Goal: Communication & Community: Share content

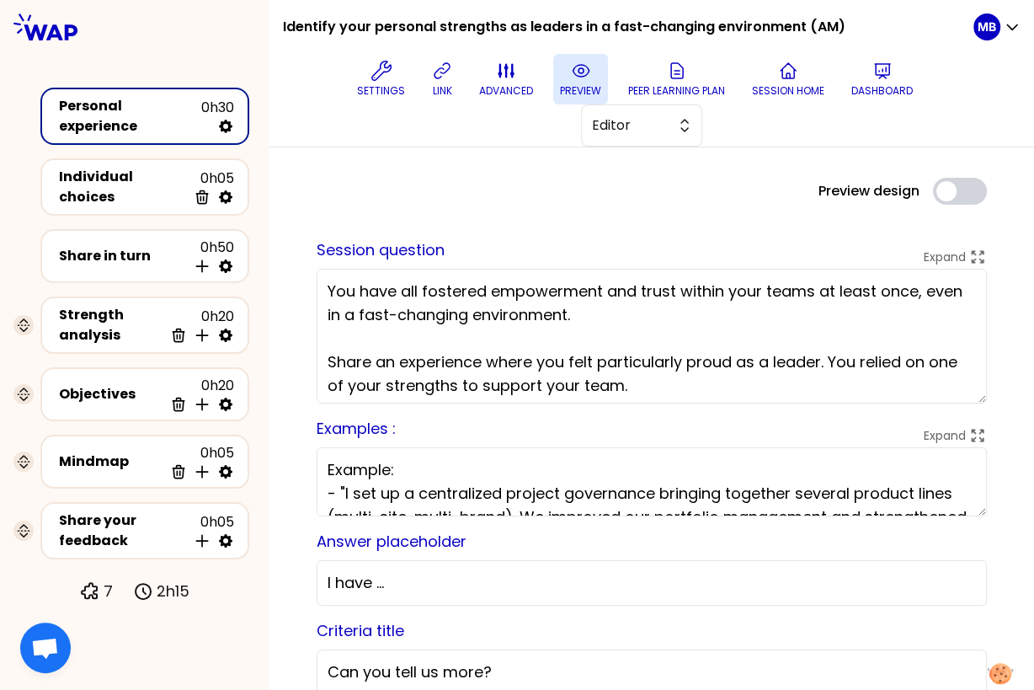
click at [578, 74] on icon at bounding box center [581, 71] width 20 height 20
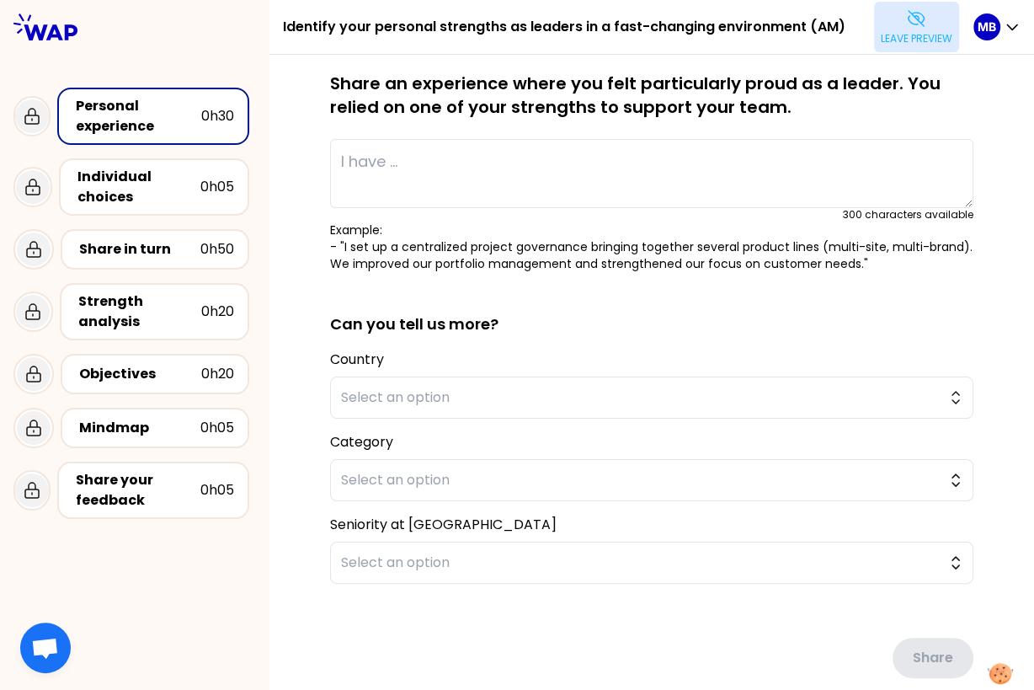
scroll to position [169, 0]
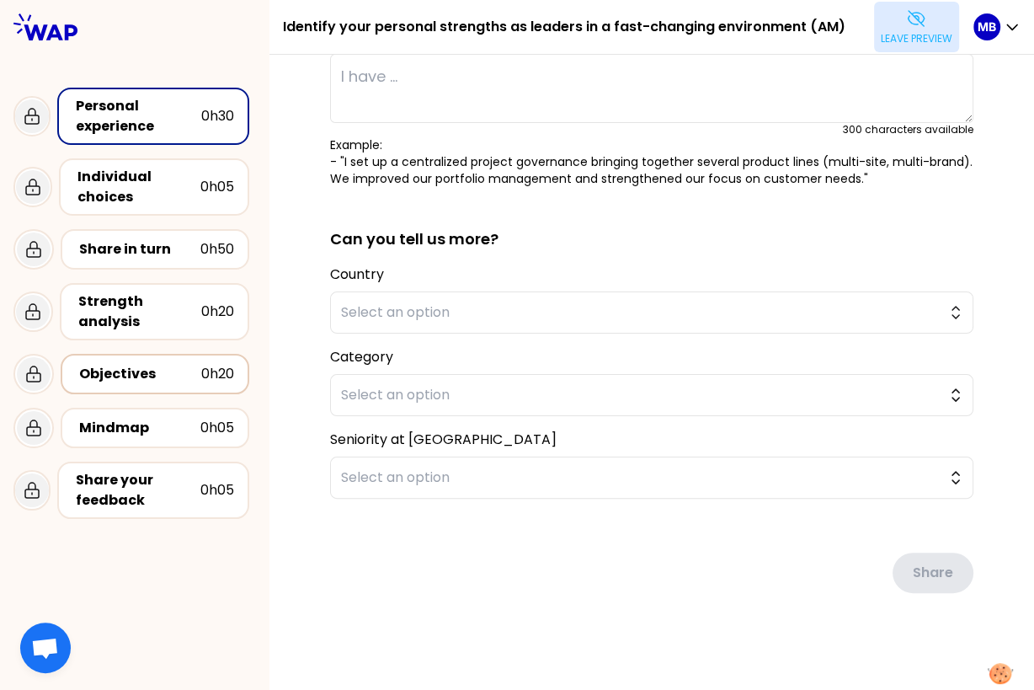
click at [144, 391] on div "Objectives 0h20" at bounding box center [155, 374] width 189 height 40
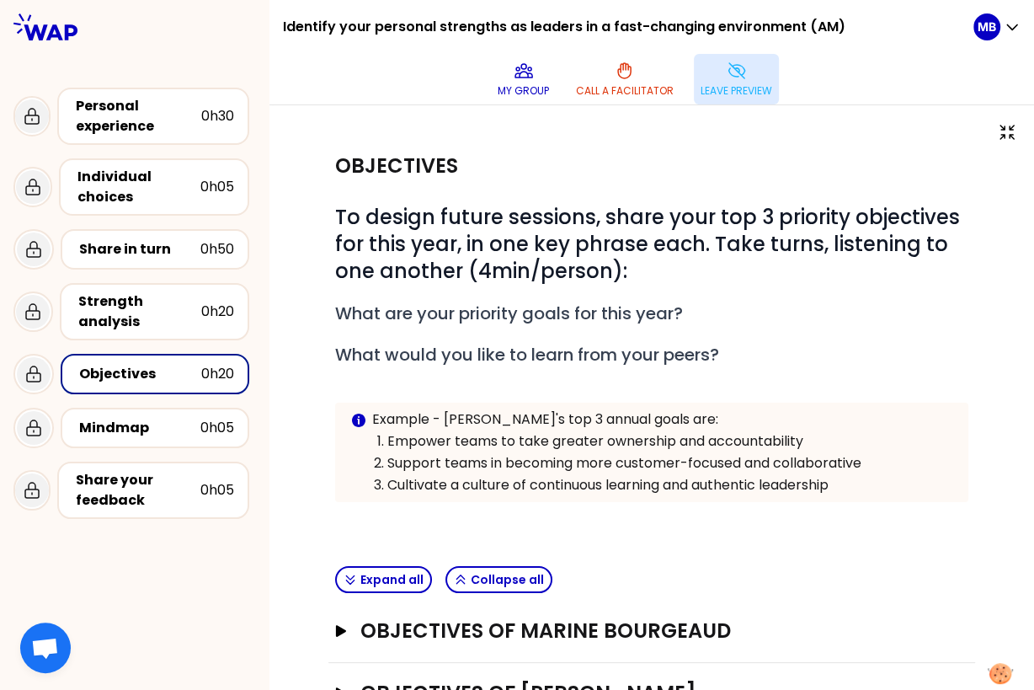
scroll to position [248, 0]
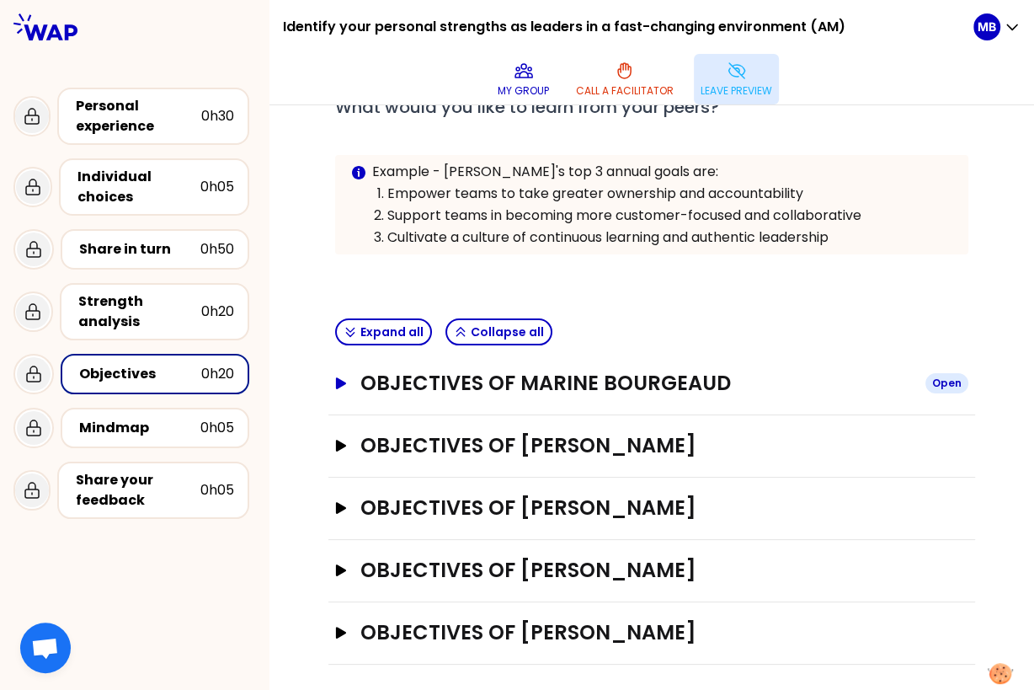
click at [412, 392] on h3 "Objectives of Marine Bourgeaud" at bounding box center [636, 383] width 552 height 27
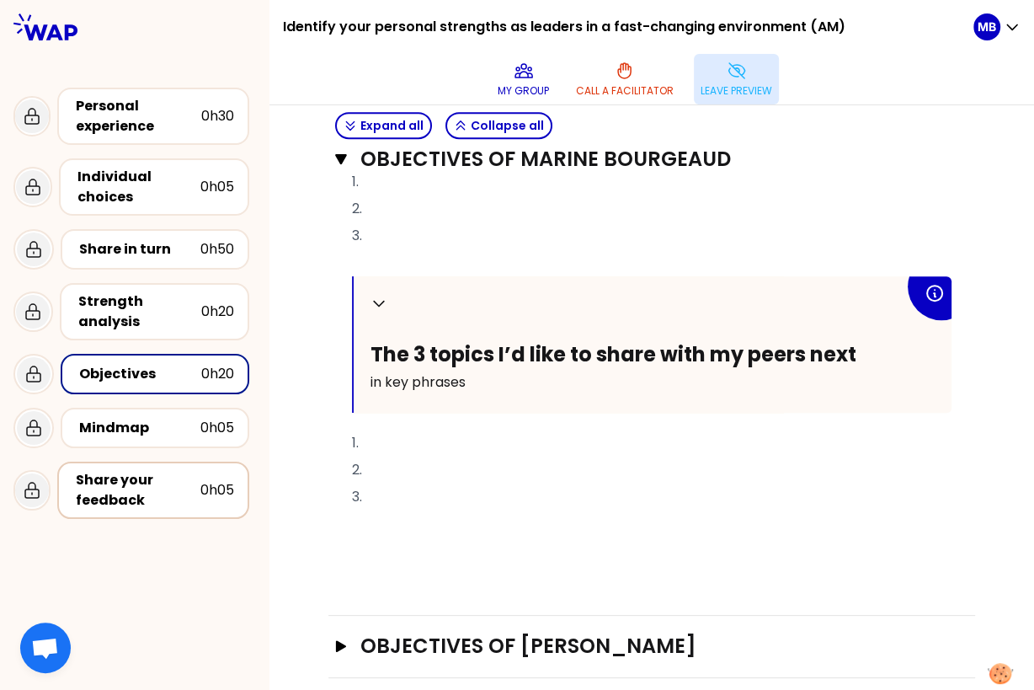
scroll to position [721, 0]
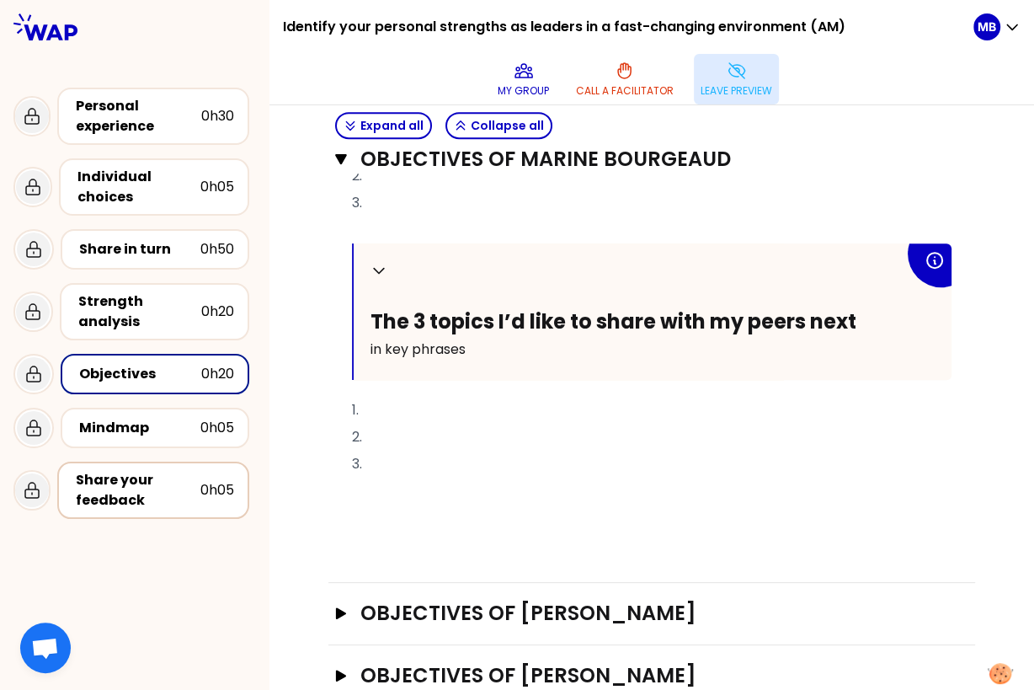
click at [116, 486] on div "Share your feedback" at bounding box center [138, 490] width 125 height 40
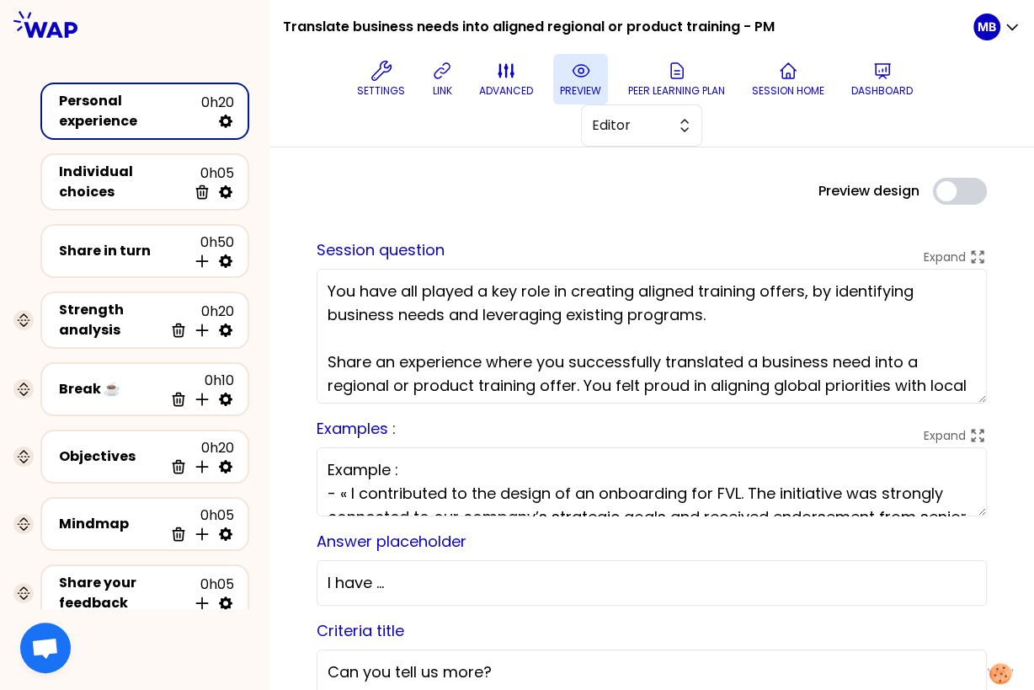
click at [558, 79] on button "preview" at bounding box center [580, 79] width 55 height 51
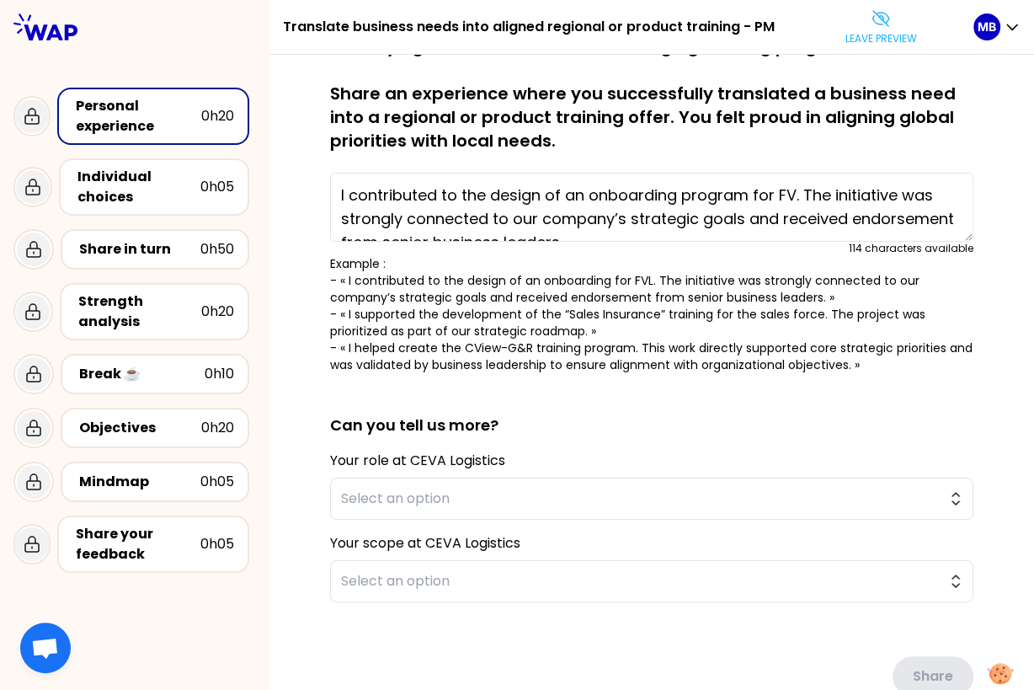
scroll to position [73, 0]
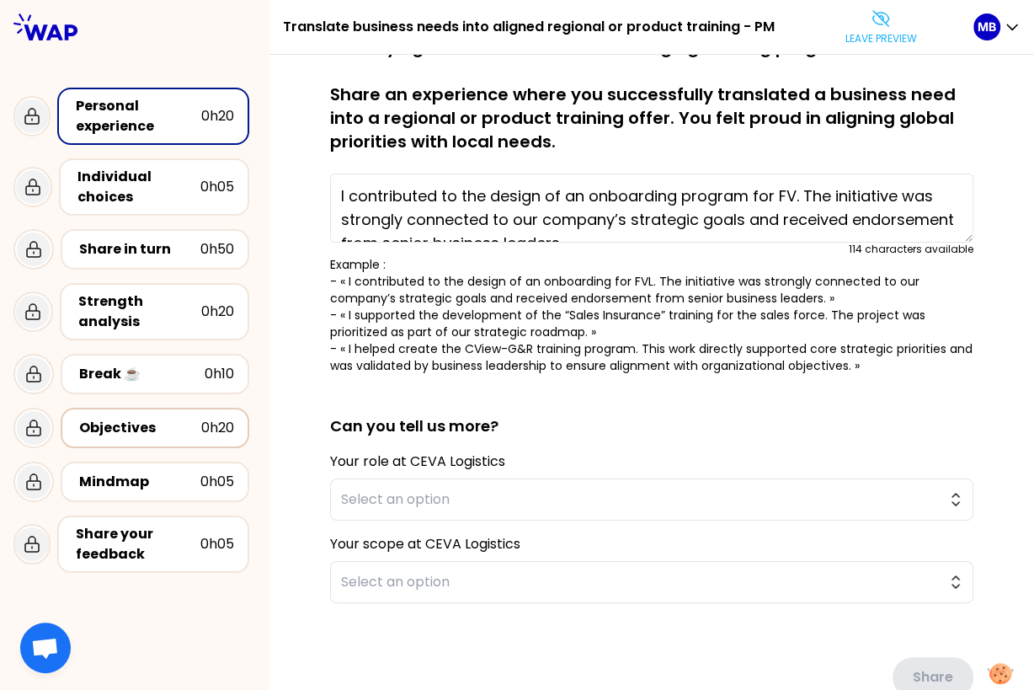
click at [140, 416] on div "Objectives 0h20" at bounding box center [155, 428] width 158 height 24
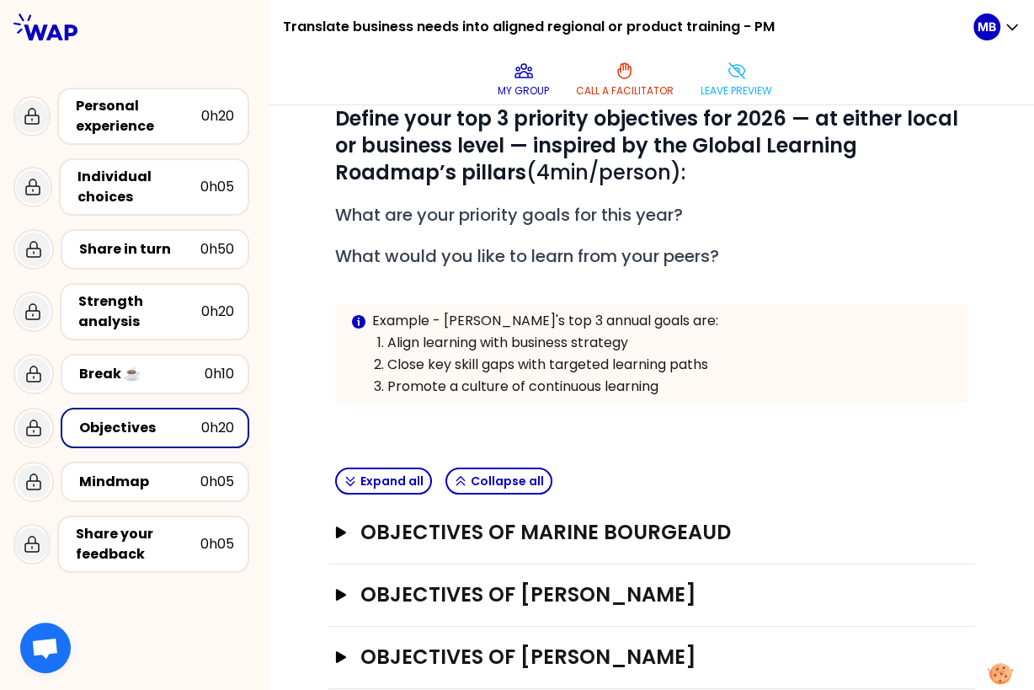
scroll to position [248, 0]
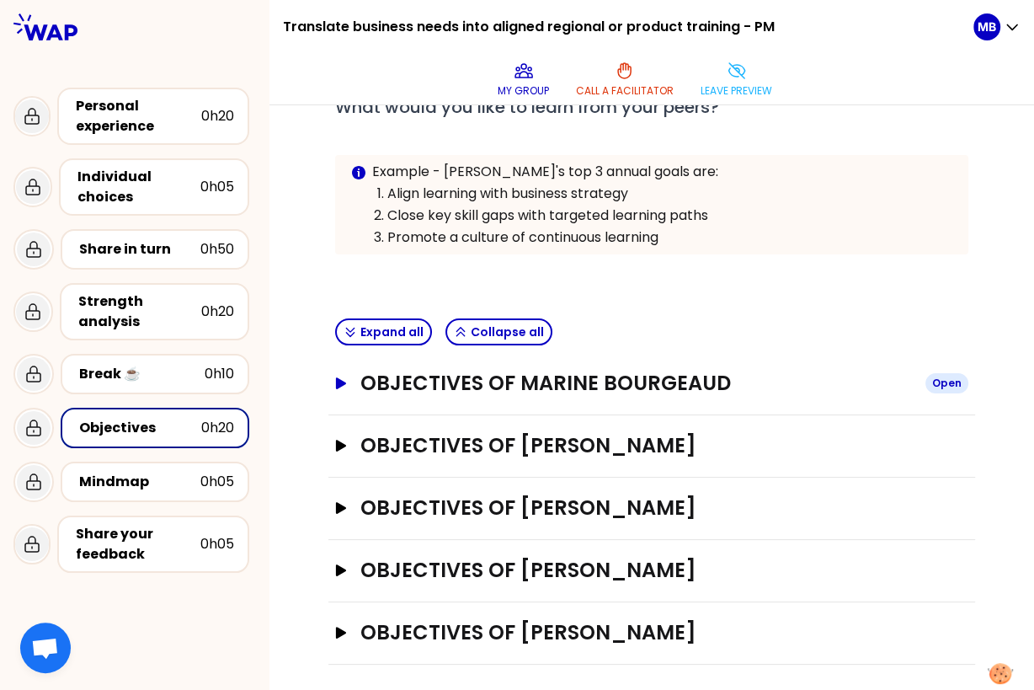
click at [424, 373] on h3 "Objectives of Marine Bourgeaud" at bounding box center [636, 383] width 552 height 27
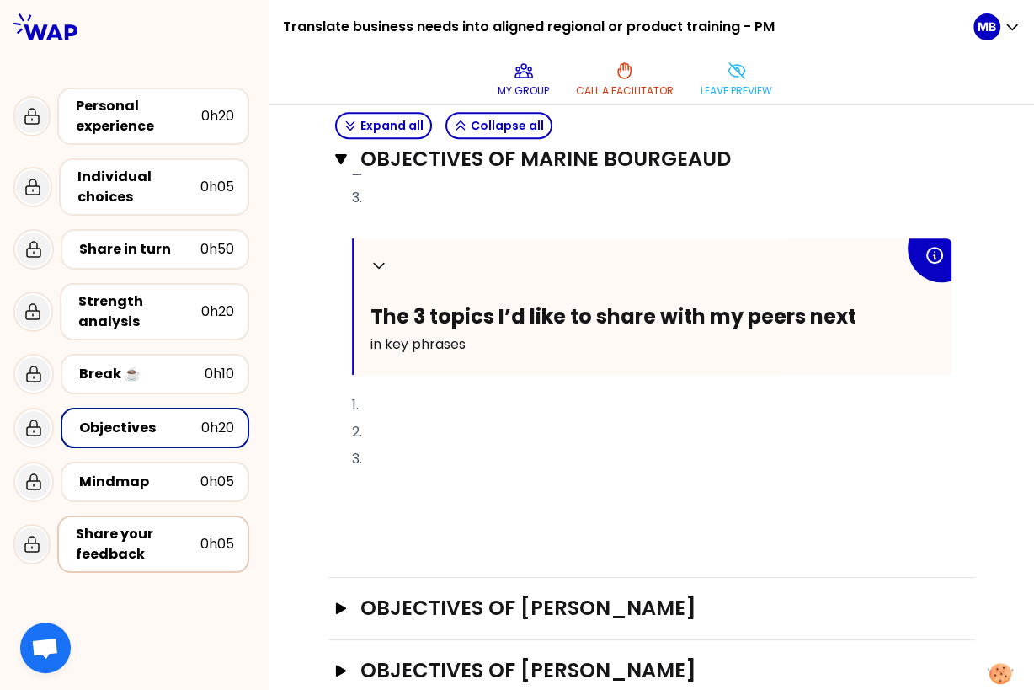
click at [150, 526] on div "Share your feedback" at bounding box center [138, 544] width 125 height 40
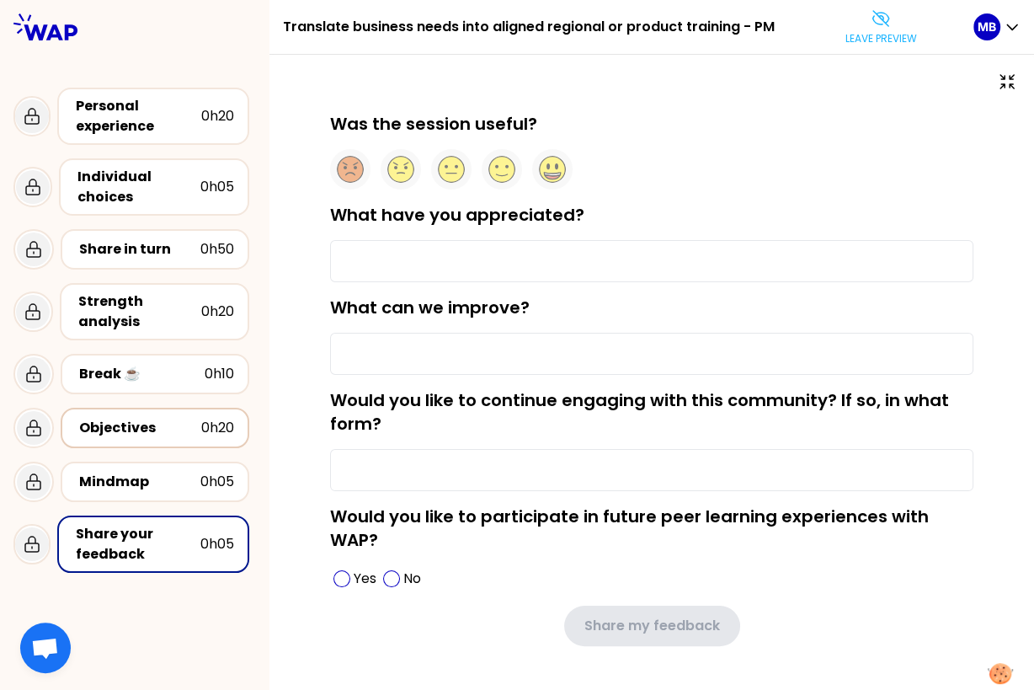
click at [157, 418] on div "Objectives" at bounding box center [140, 428] width 122 height 20
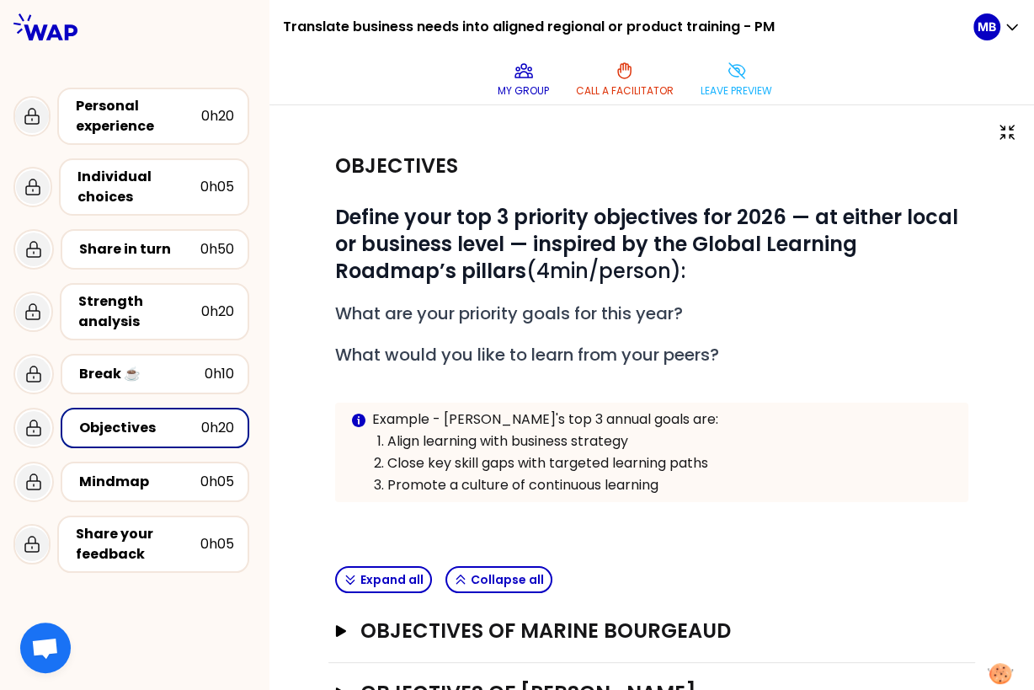
scroll to position [248, 0]
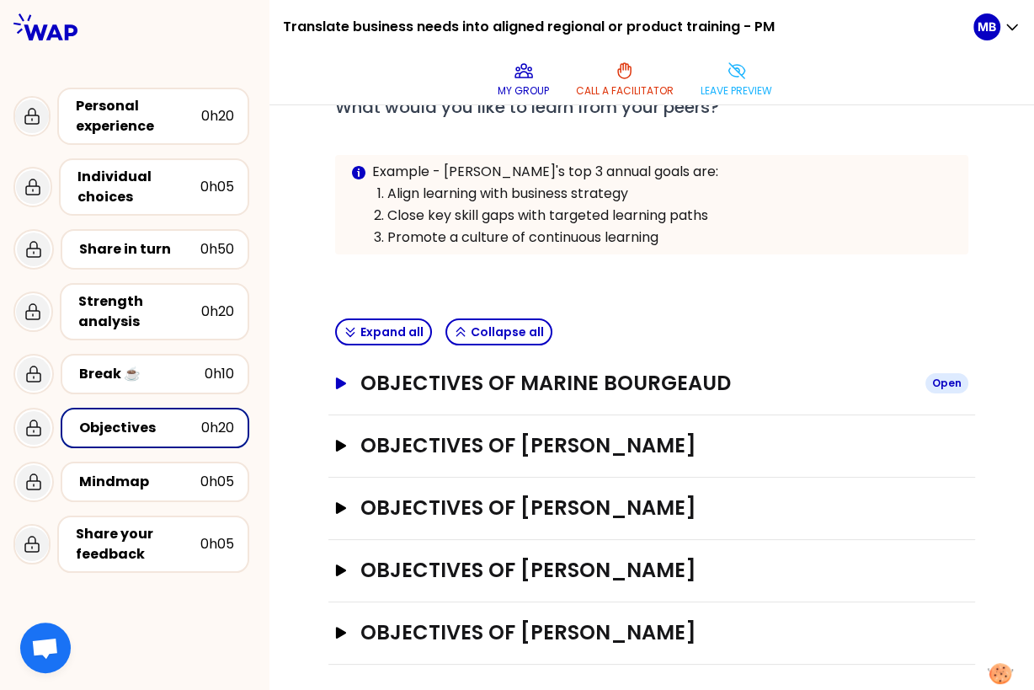
click at [395, 382] on h3 "Objectives of Marine Bourgeaud" at bounding box center [636, 383] width 552 height 27
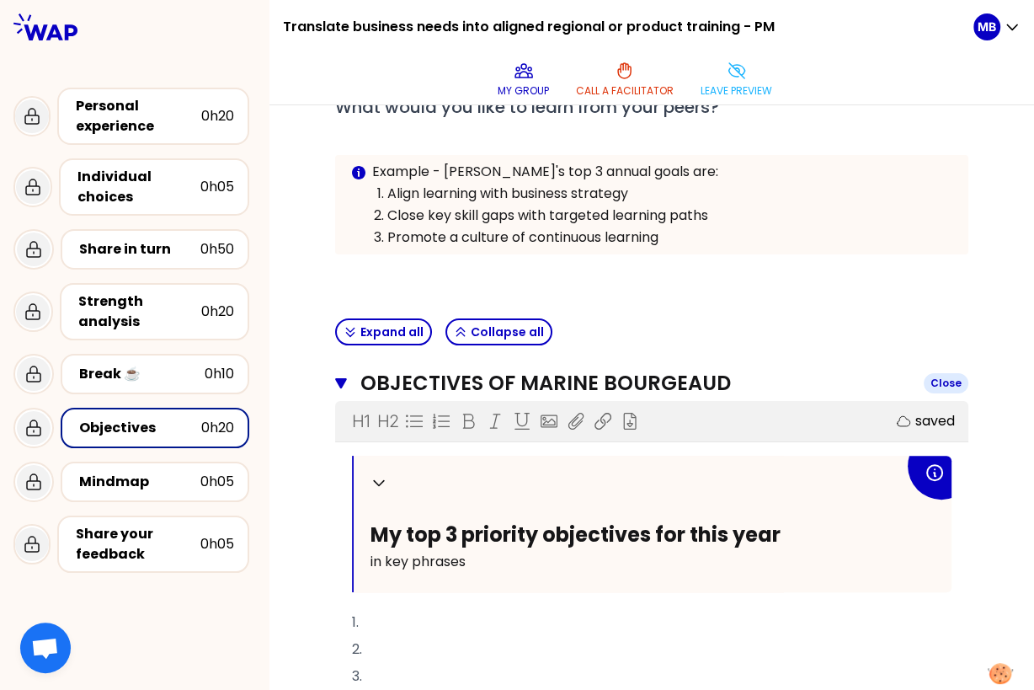
scroll to position [0, 0]
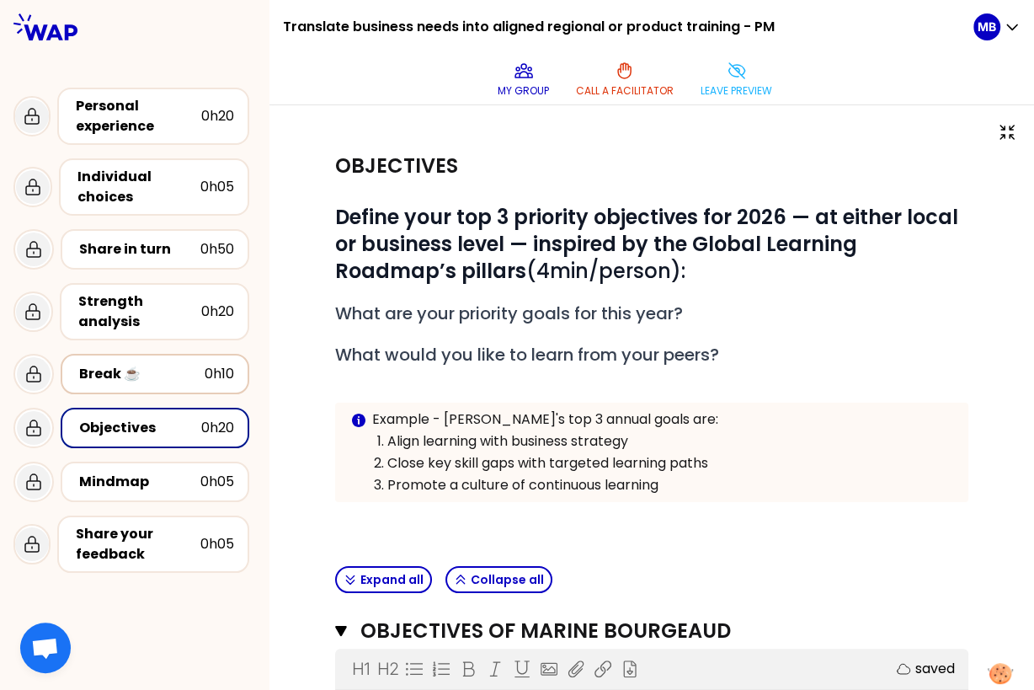
click at [109, 379] on div "Break ☕️" at bounding box center [141, 374] width 125 height 20
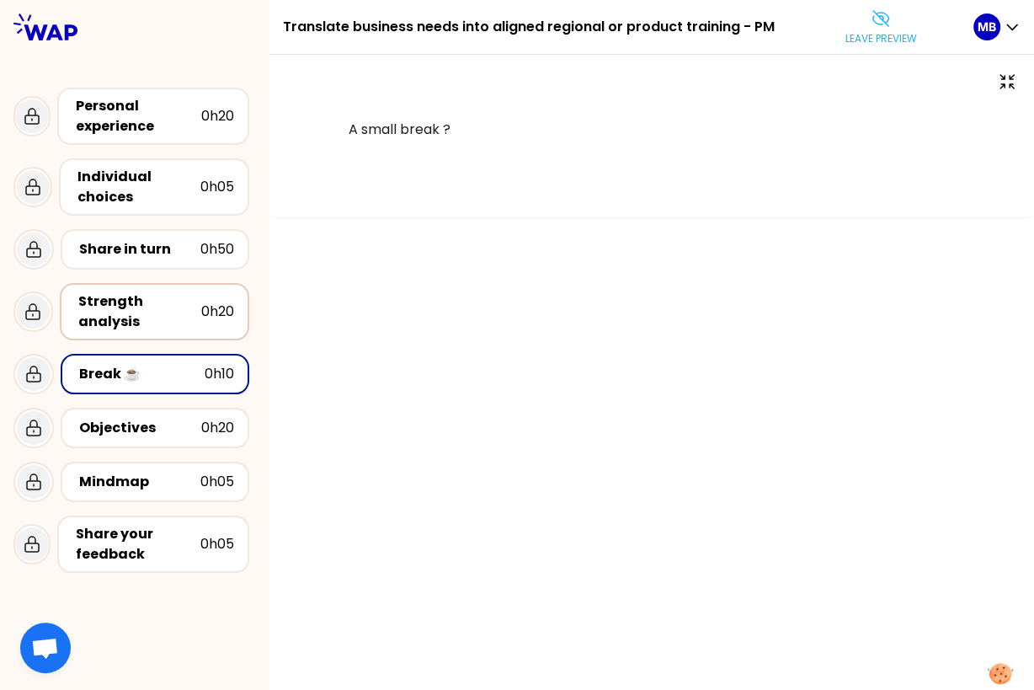
click at [123, 316] on div "Strength analysis" at bounding box center [139, 311] width 123 height 40
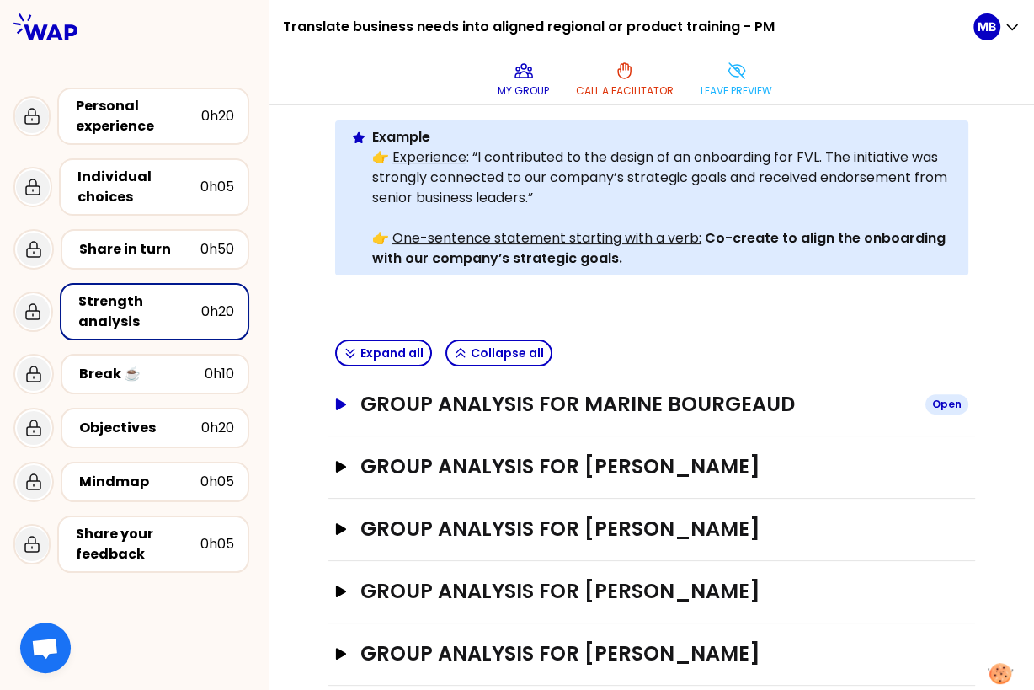
scroll to position [328, 0]
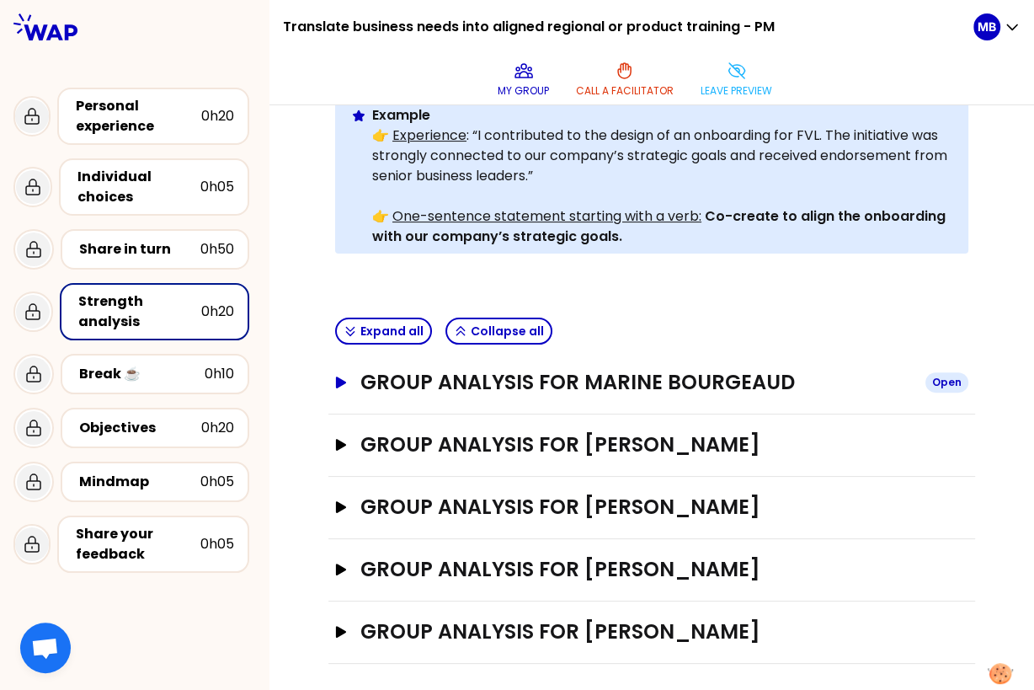
click at [380, 369] on h3 "Group analysis for Marine Bourgeaud" at bounding box center [636, 382] width 552 height 27
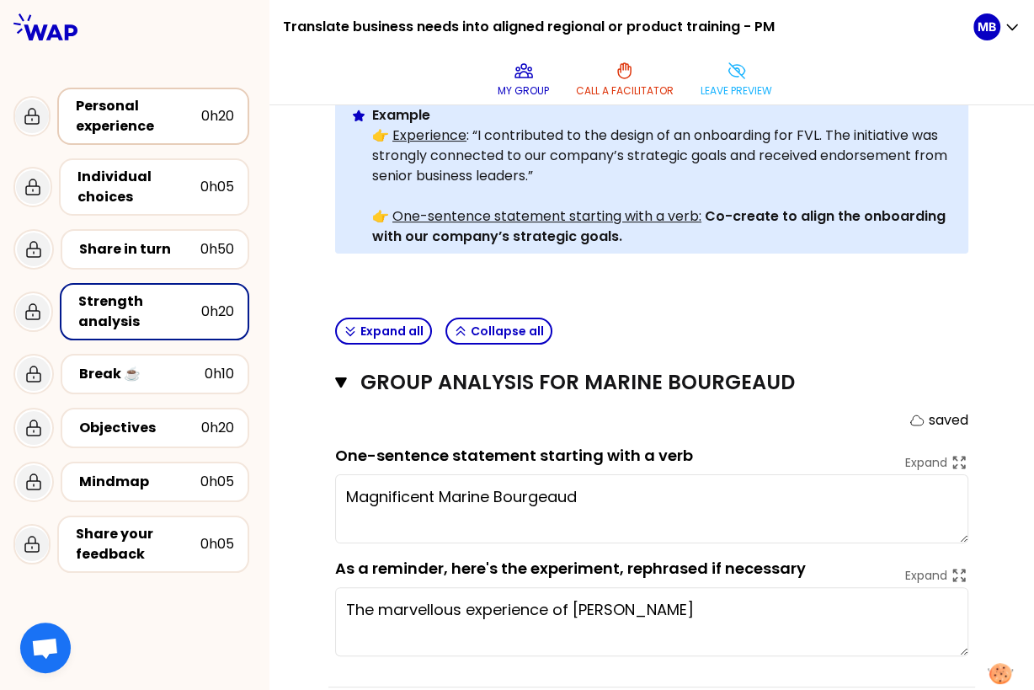
click at [140, 120] on div "Personal experience" at bounding box center [138, 116] width 125 height 40
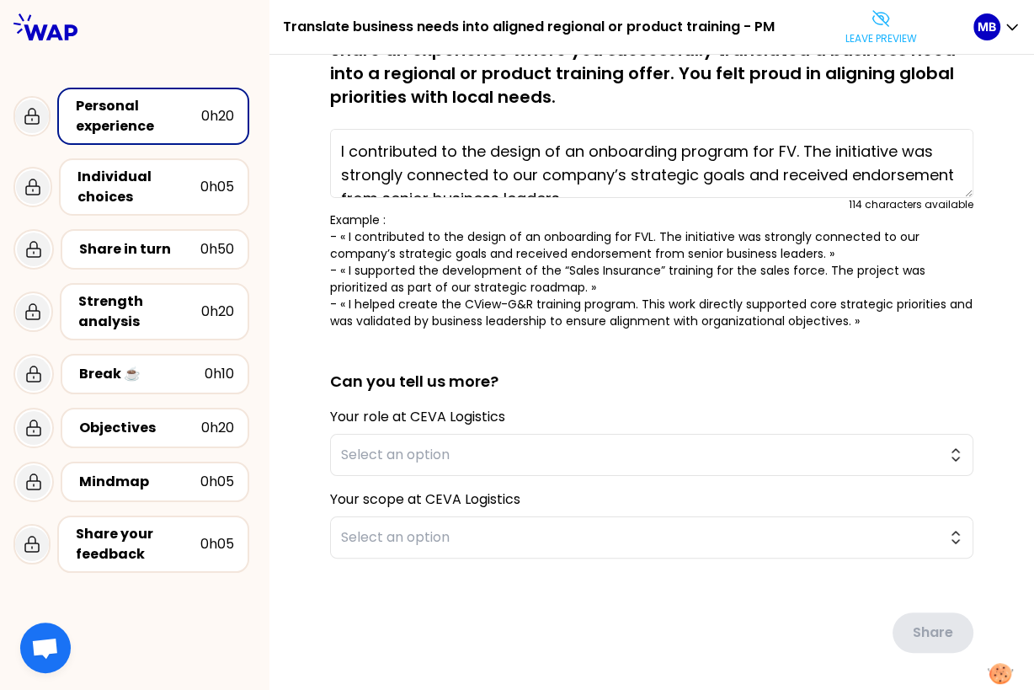
scroll to position [39, 0]
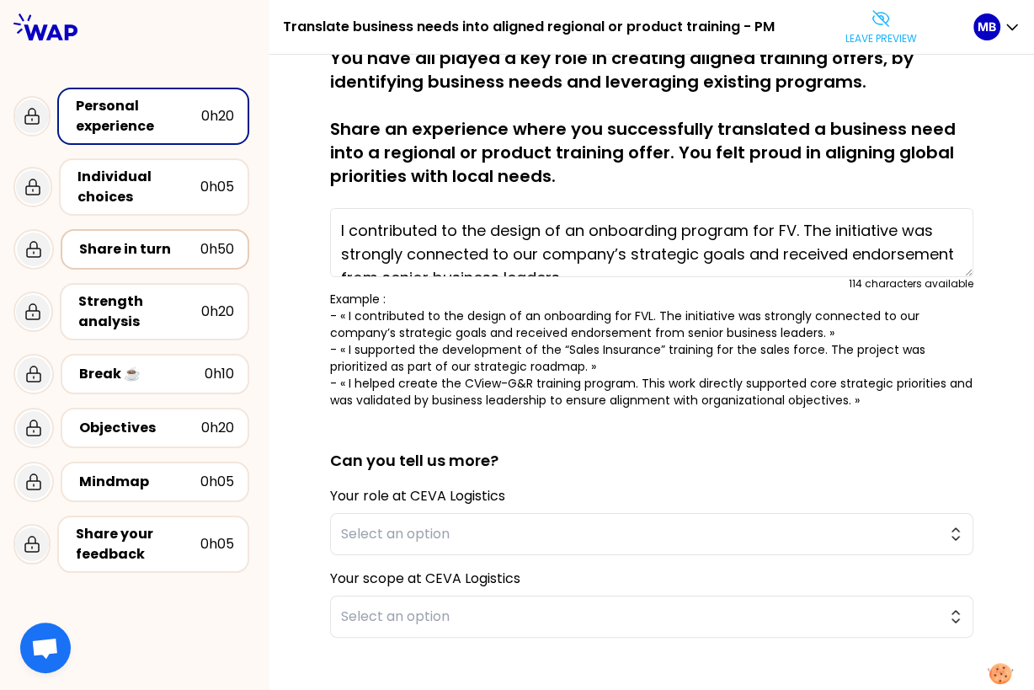
click at [163, 255] on div "Share in turn" at bounding box center [139, 249] width 121 height 20
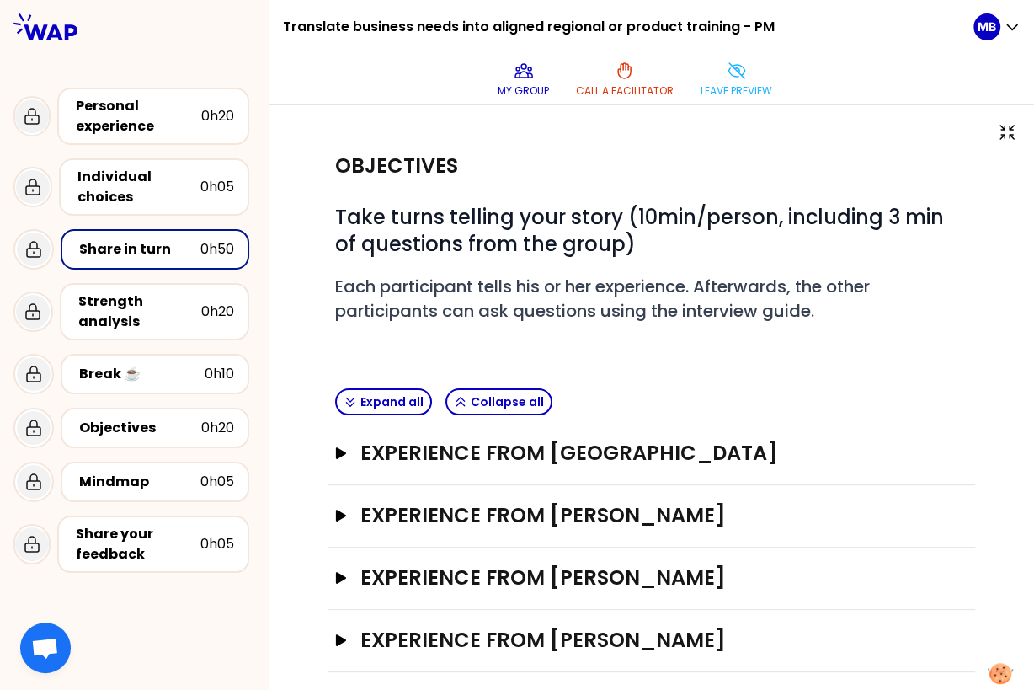
scroll to position [72, 0]
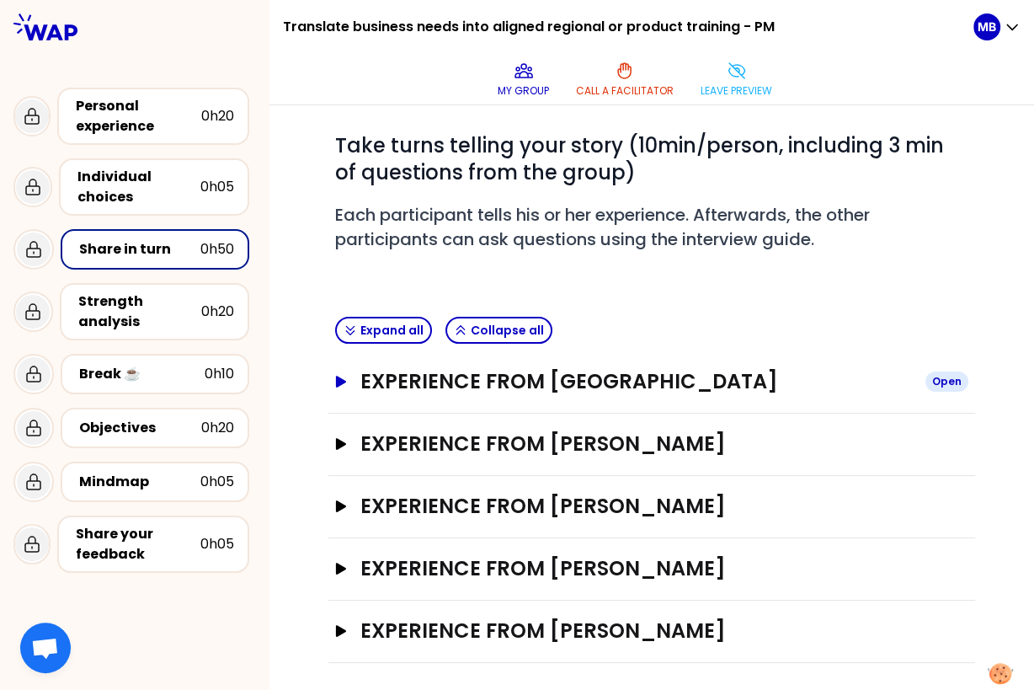
click at [406, 368] on h3 "Experience from Marine Bourgeaud" at bounding box center [636, 381] width 552 height 27
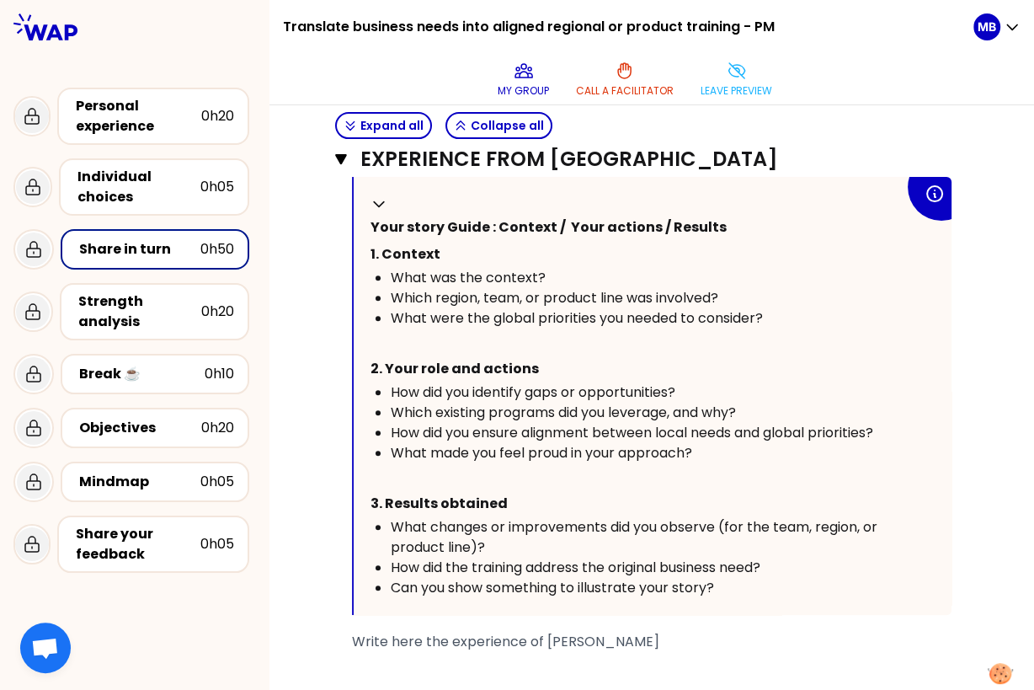
scroll to position [460, 0]
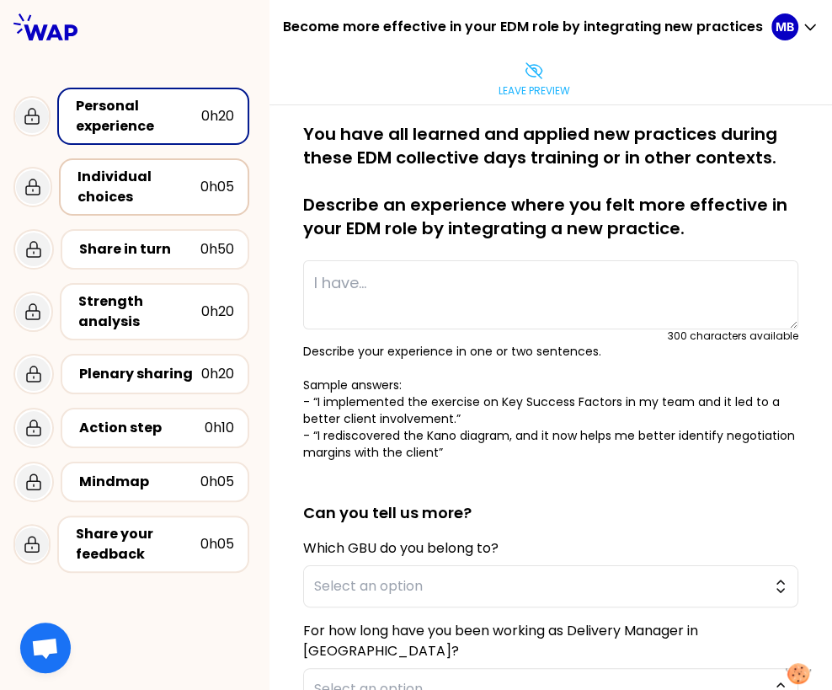
click at [159, 172] on div "Individual choices" at bounding box center [138, 187] width 123 height 40
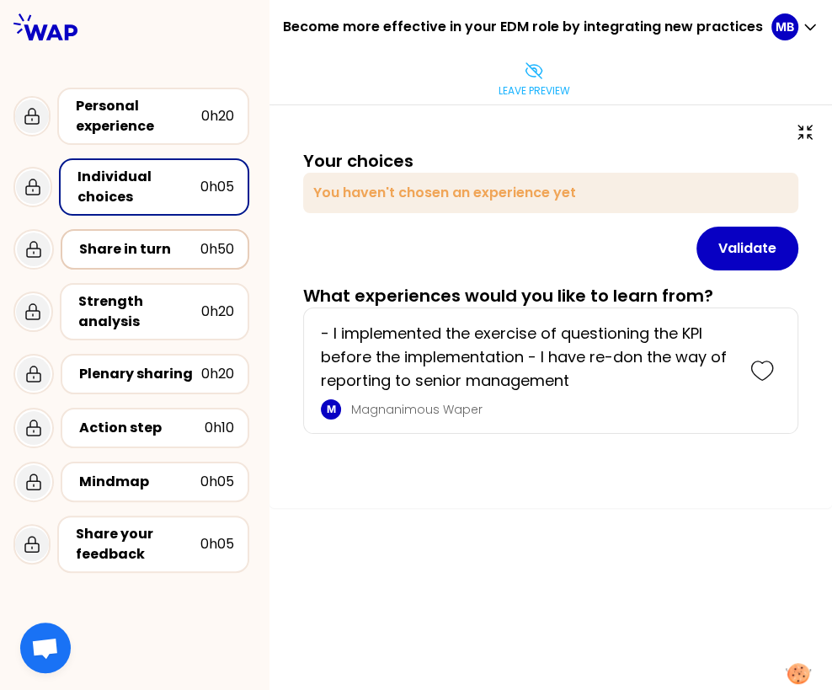
click at [122, 234] on div "Share in turn 0h50" at bounding box center [155, 249] width 189 height 40
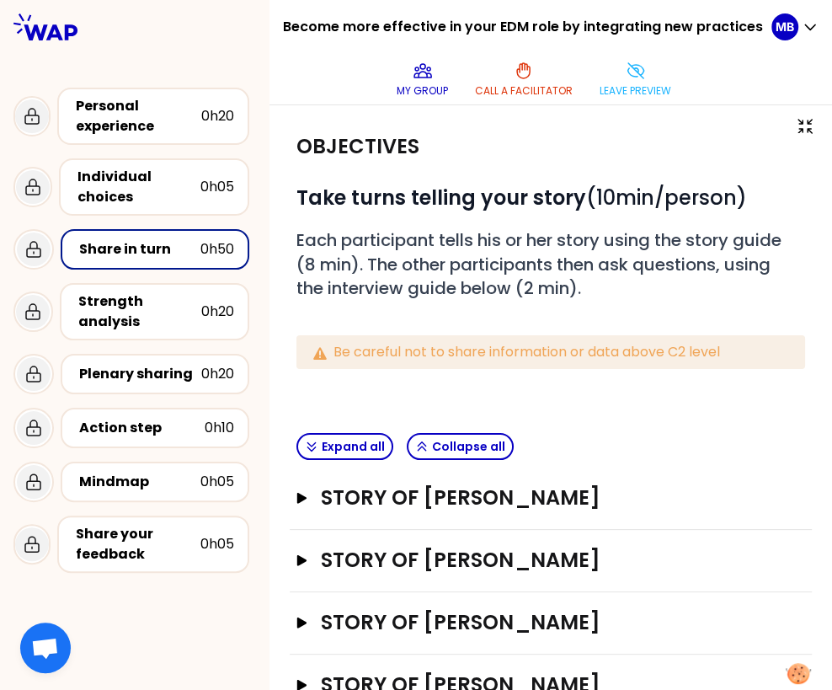
scroll to position [8, 0]
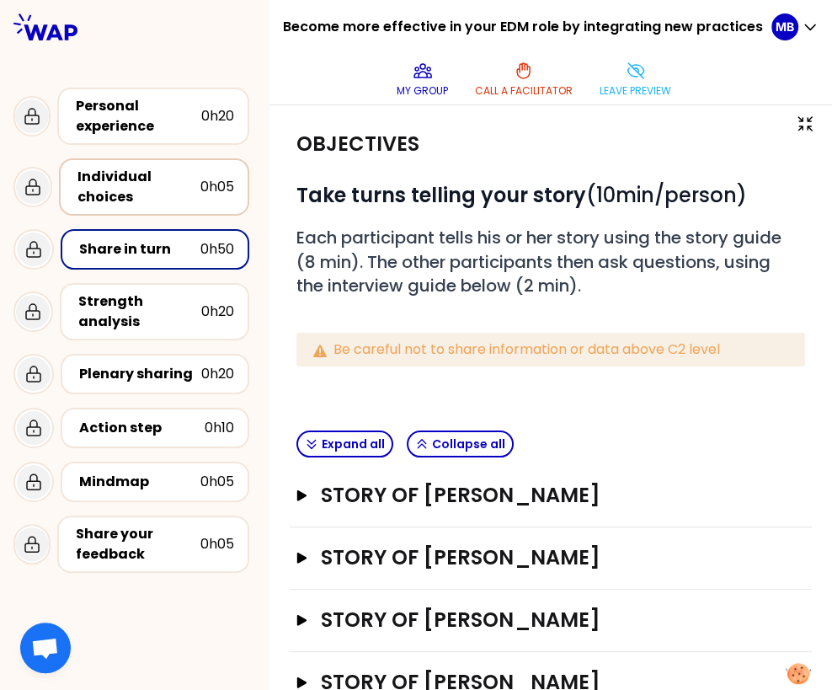
click at [163, 193] on div "Individual choices" at bounding box center [138, 187] width 123 height 40
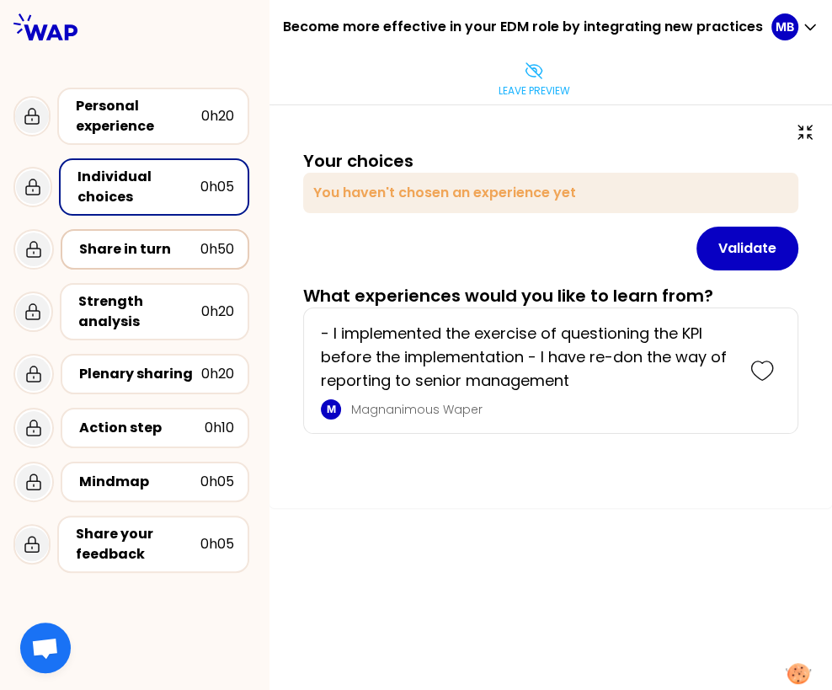
click at [163, 252] on div "Share in turn" at bounding box center [139, 249] width 121 height 20
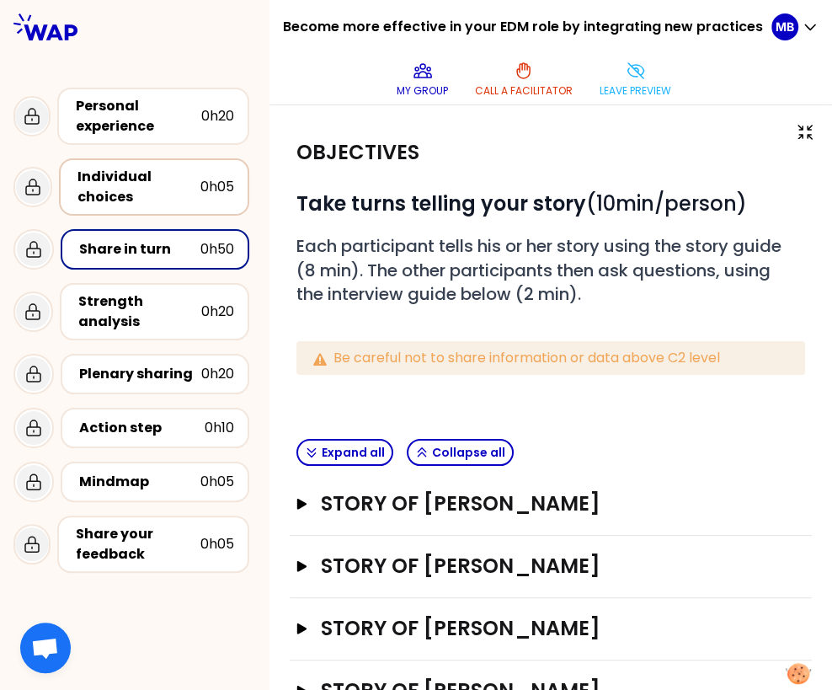
click at [163, 188] on div "Individual choices" at bounding box center [138, 187] width 123 height 40
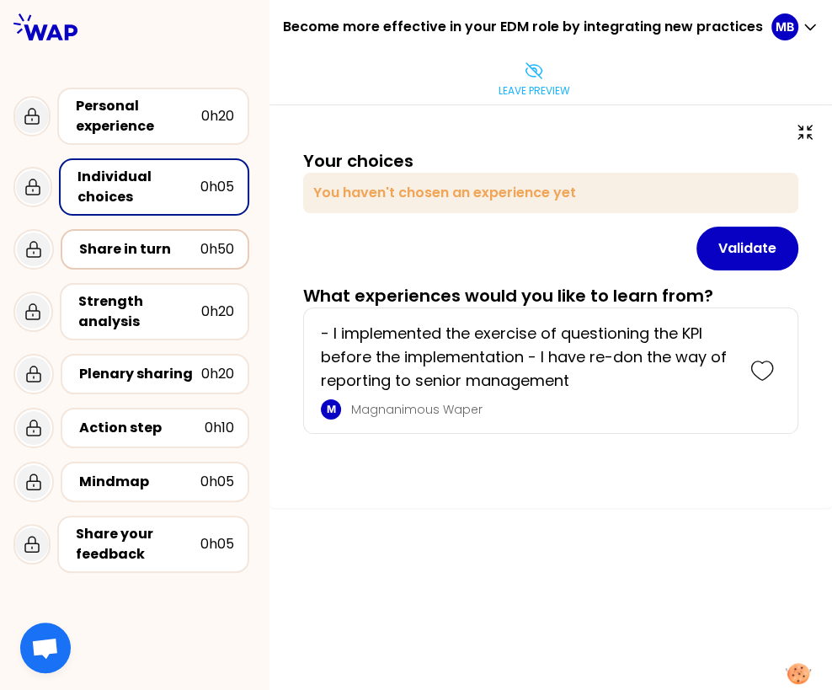
click at [144, 247] on div "Share in turn" at bounding box center [139, 249] width 121 height 20
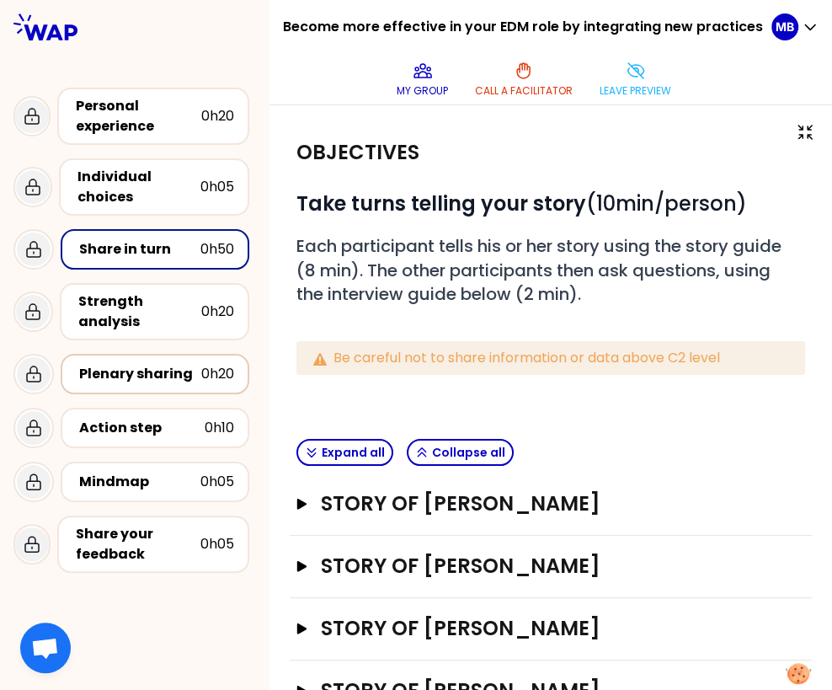
click at [120, 377] on div "Plenary sharing" at bounding box center [140, 374] width 122 height 20
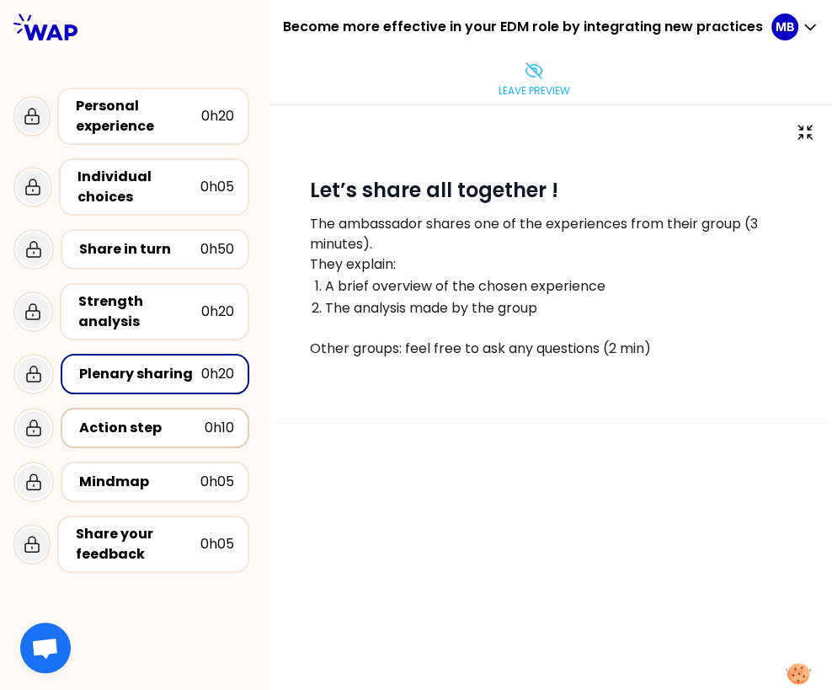
click at [115, 425] on div "Action step" at bounding box center [141, 428] width 125 height 20
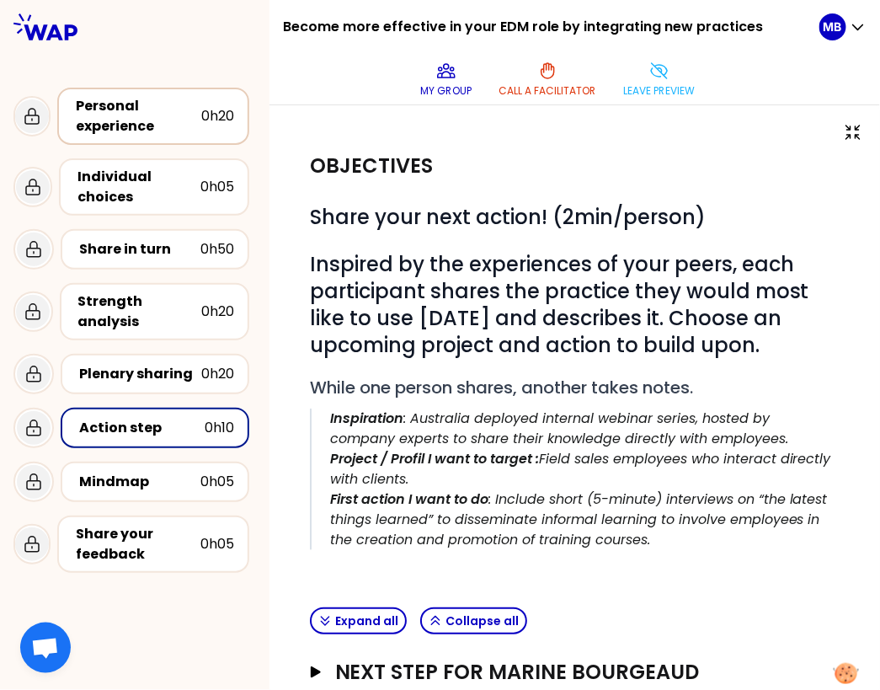
click at [130, 121] on div "Personal experience" at bounding box center [138, 116] width 125 height 40
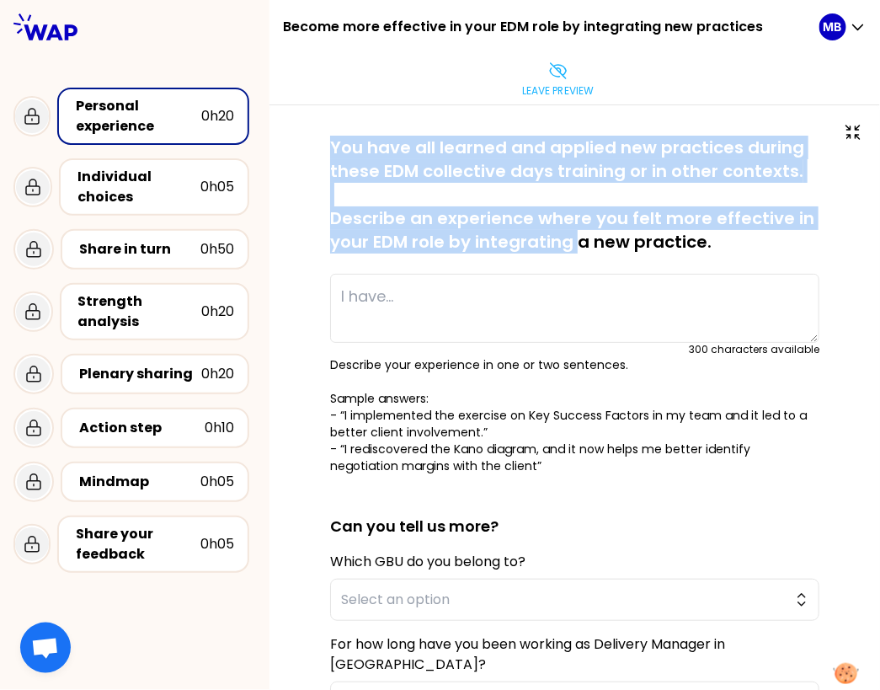
drag, startPoint x: 329, startPoint y: 145, endPoint x: 578, endPoint y: 243, distance: 266.9
click at [578, 243] on div "saved You have all learned and applied new practices during these EDM collectiv…" at bounding box center [574, 510] width 543 height 749
click at [466, 164] on p "You have all learned and applied new practices during these EDM collective days…" at bounding box center [574, 195] width 489 height 118
drag, startPoint x: 333, startPoint y: 148, endPoint x: 732, endPoint y: 243, distance: 410.1
click at [732, 243] on p "You have all learned and applied new practices during these EDM collective days…" at bounding box center [574, 195] width 489 height 118
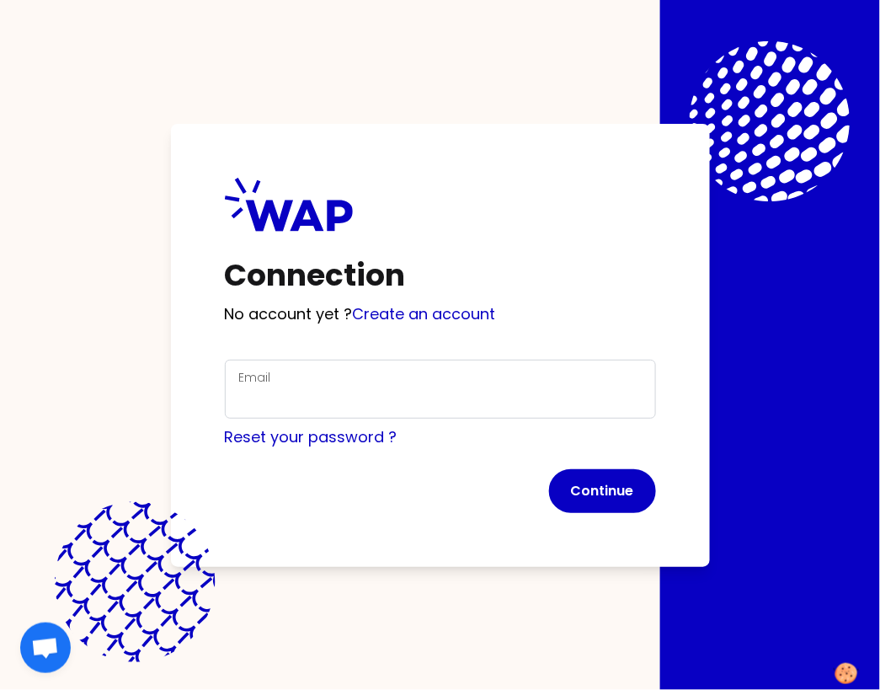
scroll to position [6, 0]
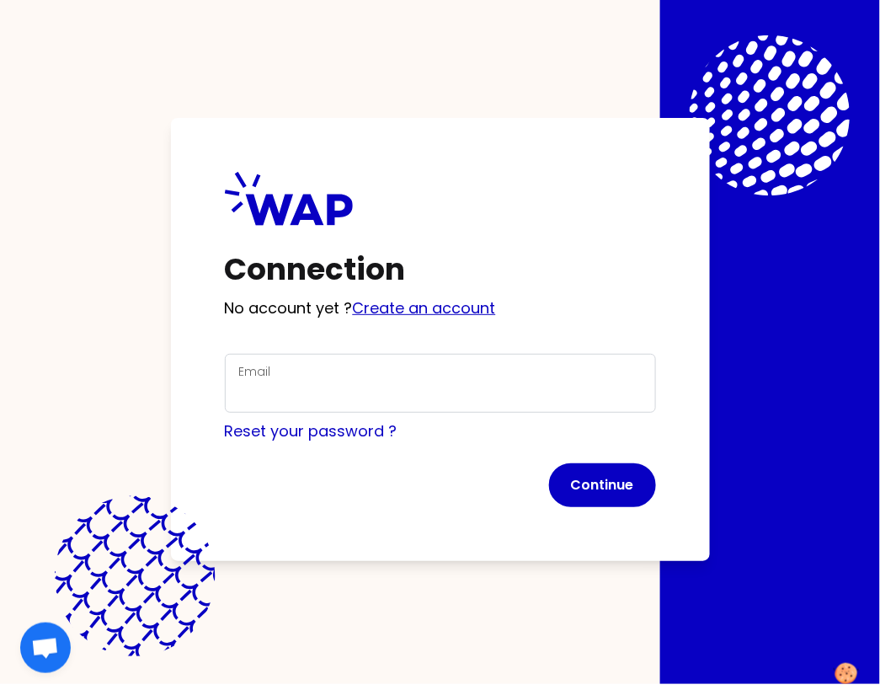
click at [403, 310] on link "Create an account" at bounding box center [424, 307] width 143 height 21
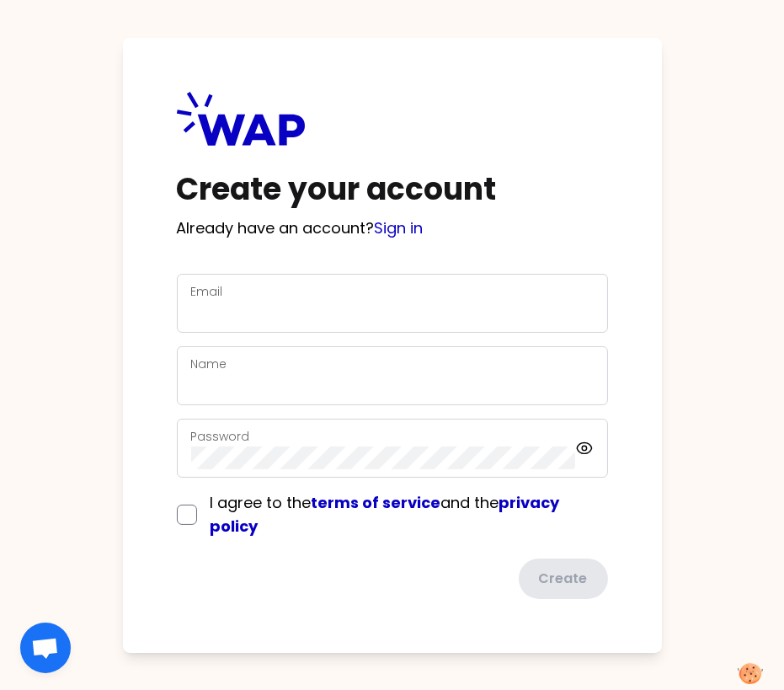
click at [505, 221] on p "Already have an account? Sign in" at bounding box center [392, 228] width 431 height 24
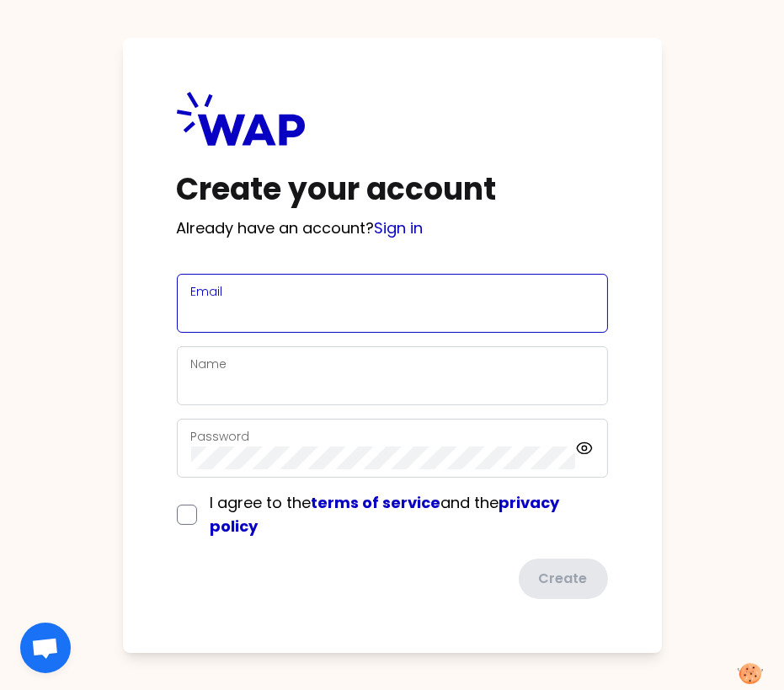
click at [243, 315] on input "Email" at bounding box center [392, 313] width 402 height 24
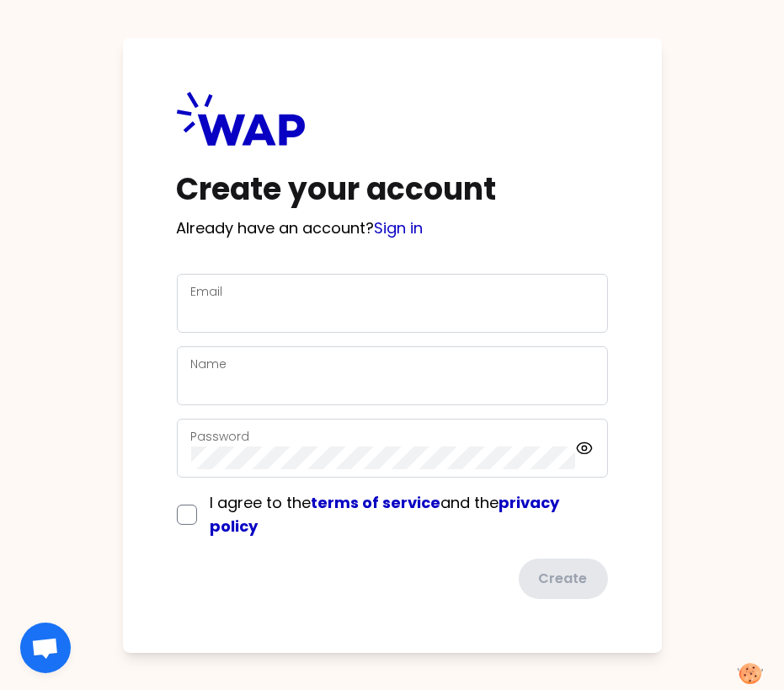
click at [412, 133] on div "Create your account Already have an account? Sign in Email Name Password I agre…" at bounding box center [392, 345] width 539 height 615
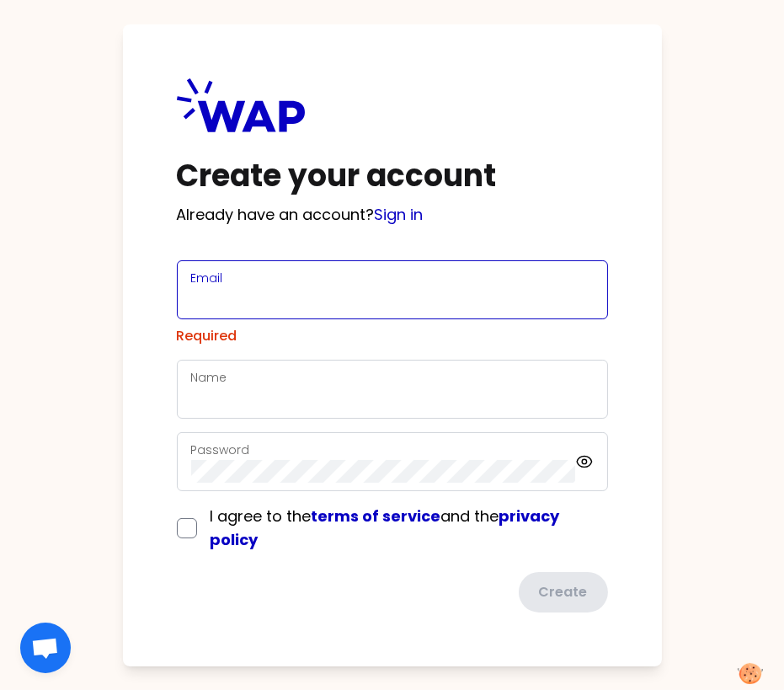
click at [197, 302] on input "Email" at bounding box center [392, 300] width 402 height 24
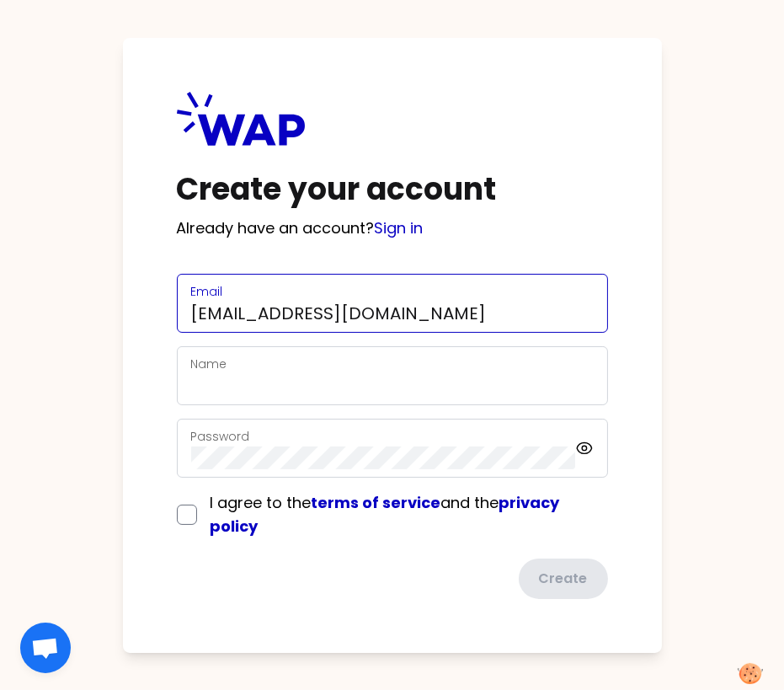
click at [328, 317] on input "[EMAIL_ADDRESS][DOMAIN_NAME]" at bounding box center [392, 313] width 402 height 24
click at [469, 316] on input "[EMAIL_ADDRESS][DOMAIN_NAME]" at bounding box center [392, 313] width 402 height 24
type input "[EMAIL_ADDRESS][DOMAIN_NAME]"
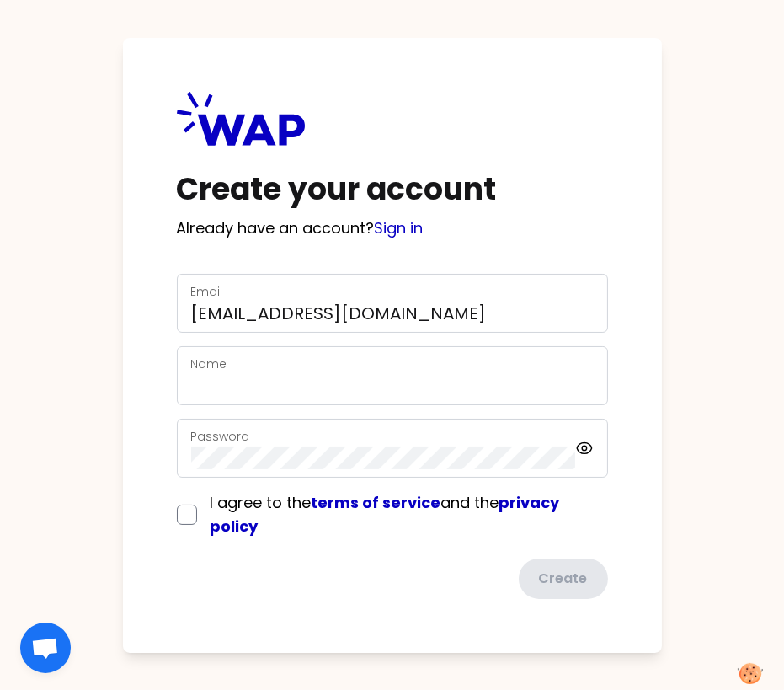
click at [171, 392] on div "Create your account Already have an account? Sign in Email [EMAIL_ADDRESS][DOMA…" at bounding box center [392, 345] width 539 height 615
click at [392, 230] on link "Sign in" at bounding box center [399, 227] width 49 height 21
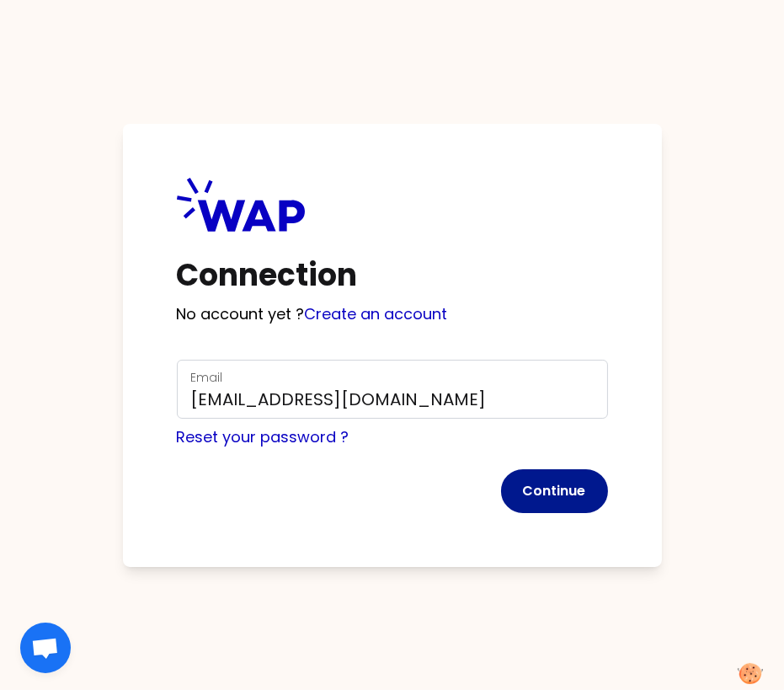
click at [541, 484] on button "Continue" at bounding box center [554, 491] width 107 height 44
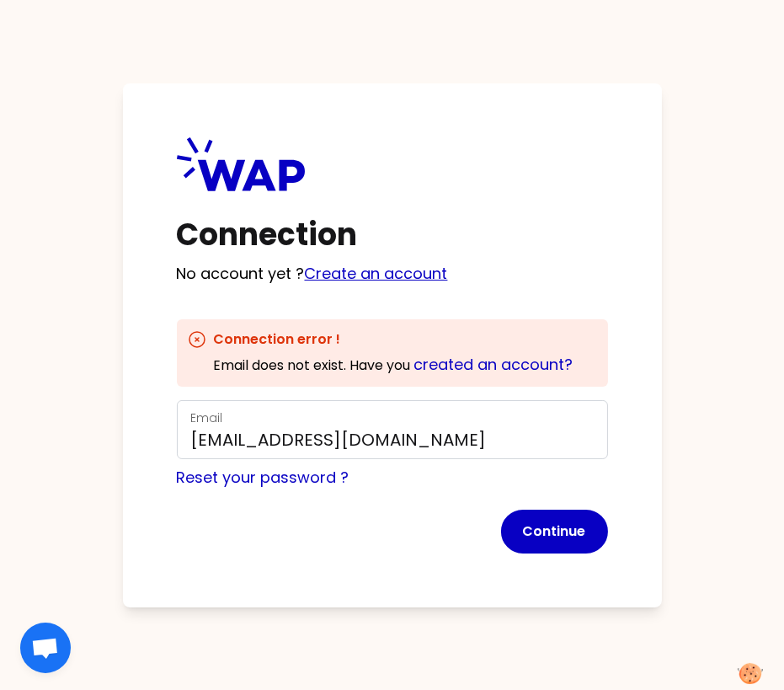
click at [329, 275] on link "Create an account" at bounding box center [376, 273] width 143 height 21
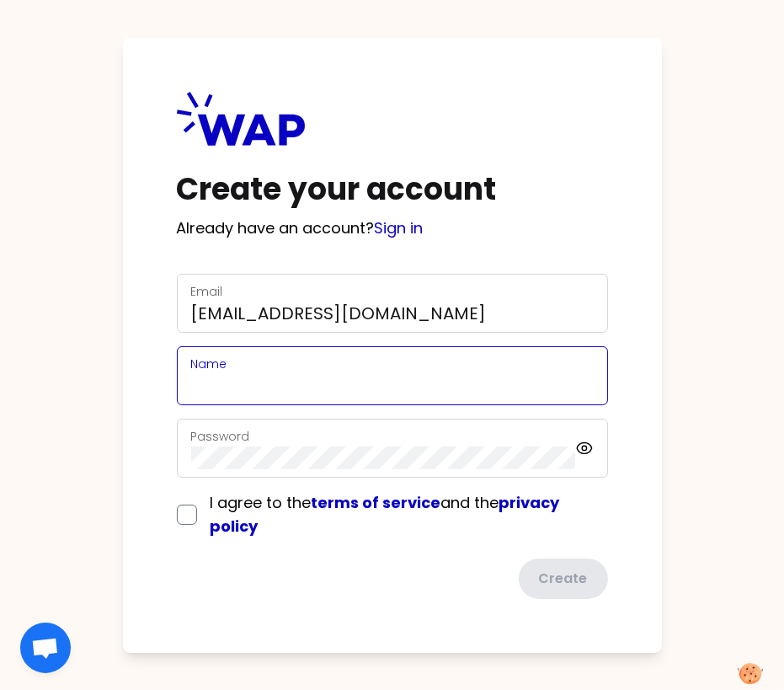
click at [213, 387] on input "Name" at bounding box center [392, 386] width 402 height 24
type input "M"
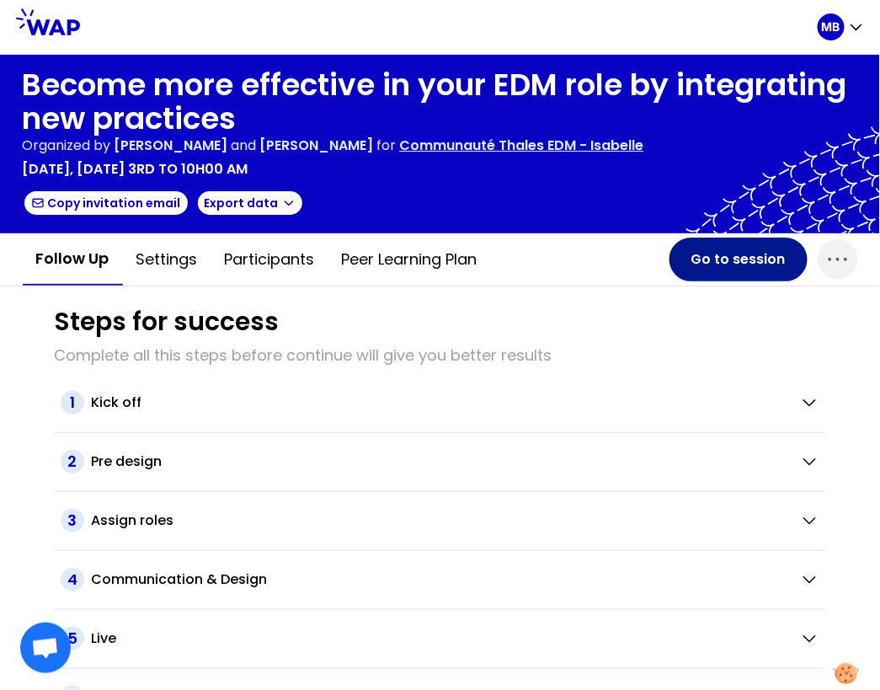
click at [735, 250] on button "Go to session" at bounding box center [738, 259] width 138 height 44
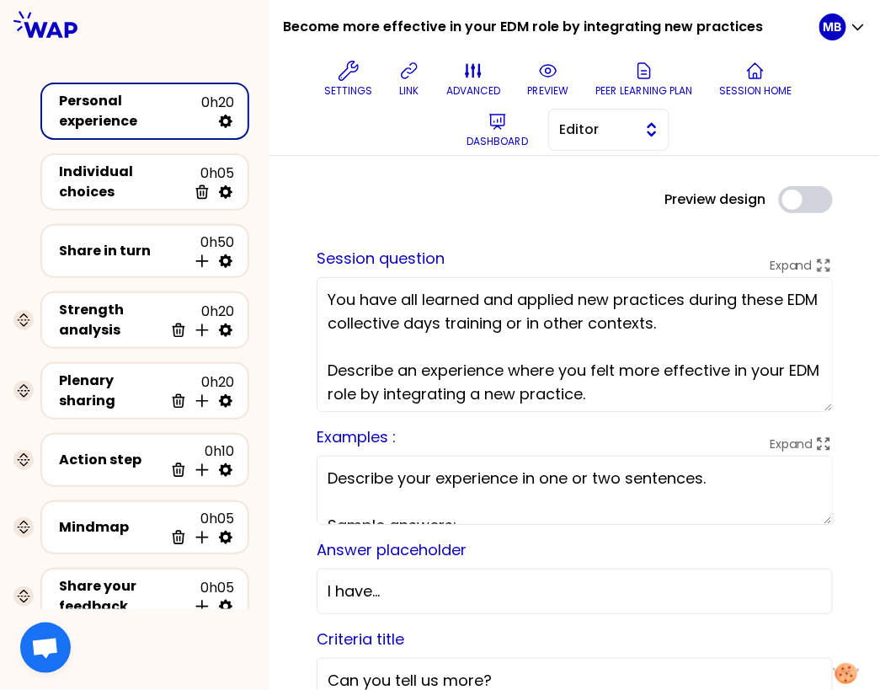
click at [618, 128] on span "Editor" at bounding box center [597, 130] width 76 height 20
click at [623, 202] on span "Facilitator" at bounding box center [619, 199] width 72 height 20
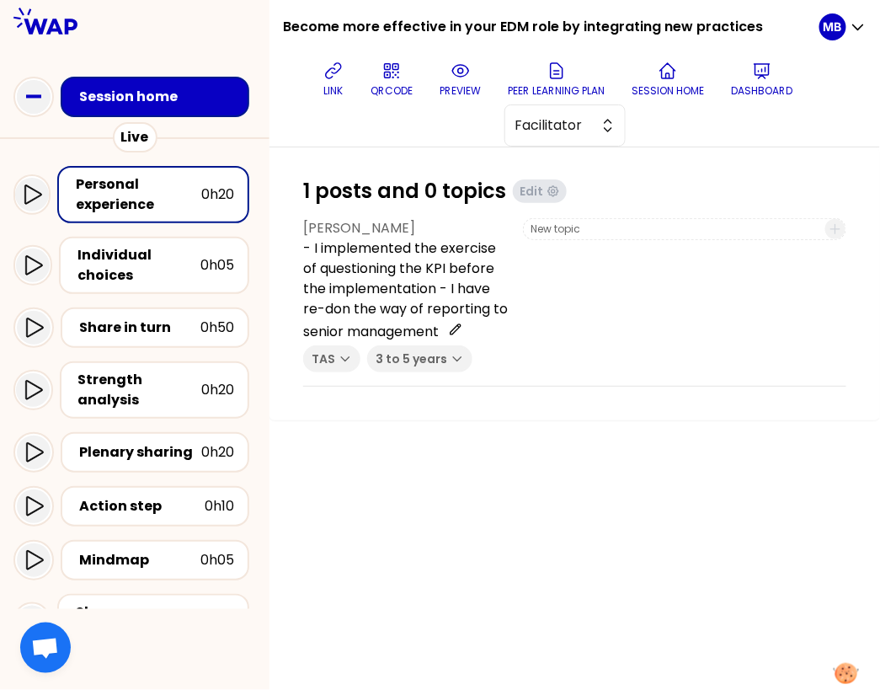
click at [178, 168] on div "Personal experience 0h20" at bounding box center [153, 194] width 192 height 57
click at [472, 84] on p "preview" at bounding box center [460, 90] width 41 height 13
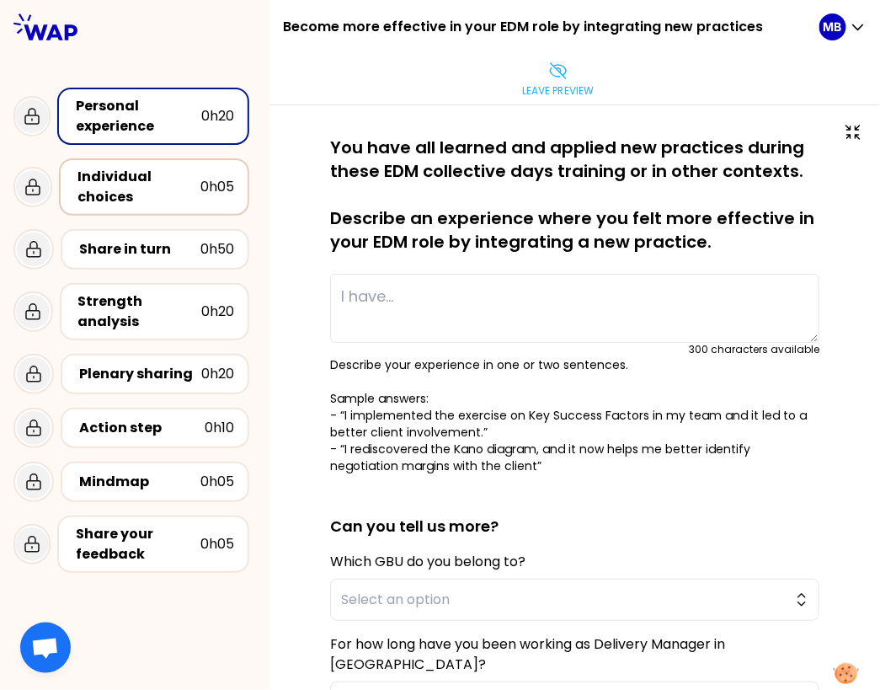
click at [125, 181] on div "Individual choices" at bounding box center [138, 187] width 123 height 40
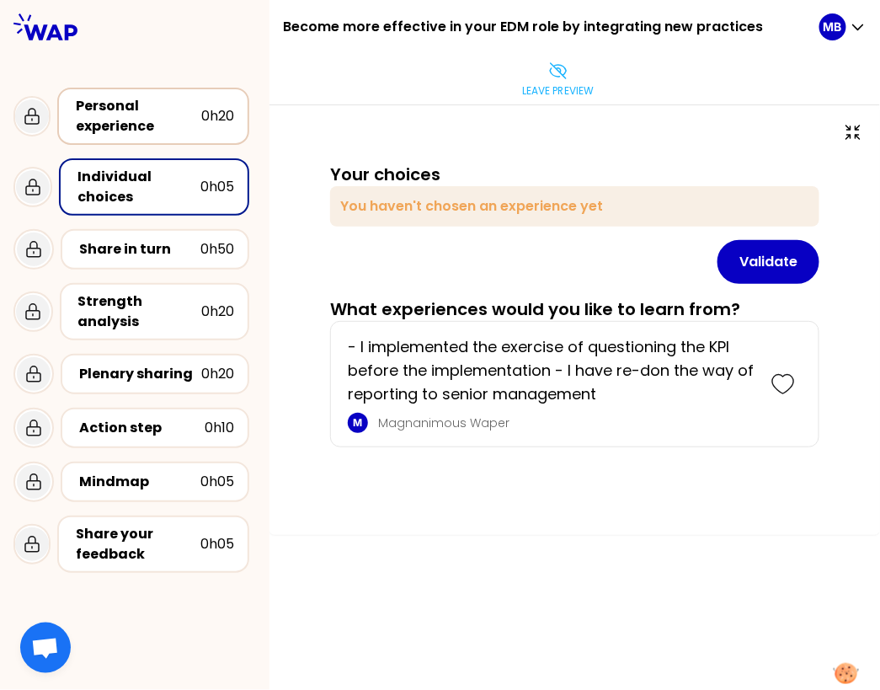
click at [138, 115] on div "Personal experience" at bounding box center [138, 116] width 125 height 40
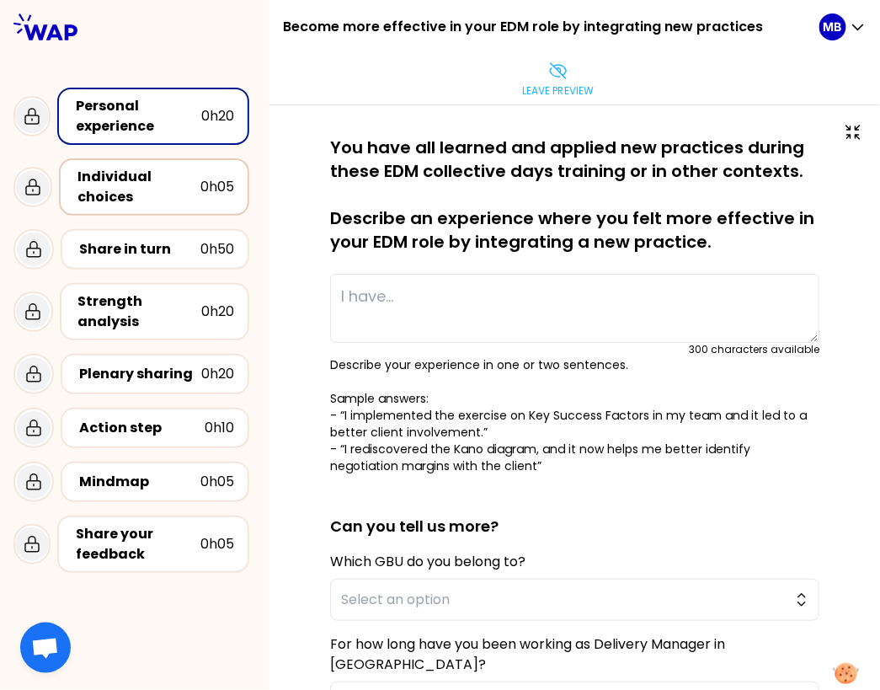
click at [74, 179] on div "Individual choices 0h05" at bounding box center [154, 187] width 160 height 40
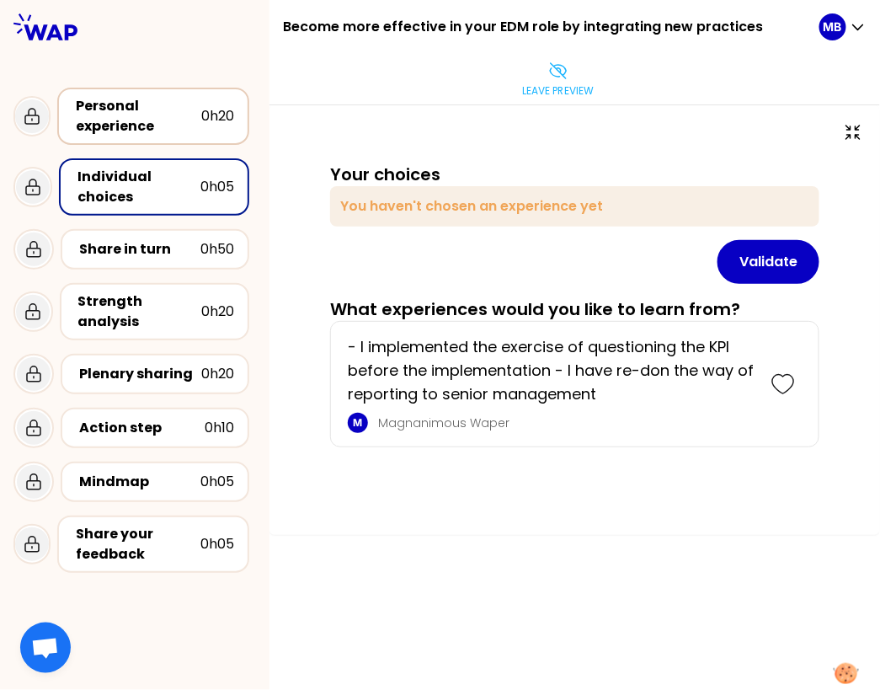
click at [93, 125] on div "Personal experience" at bounding box center [138, 116] width 125 height 40
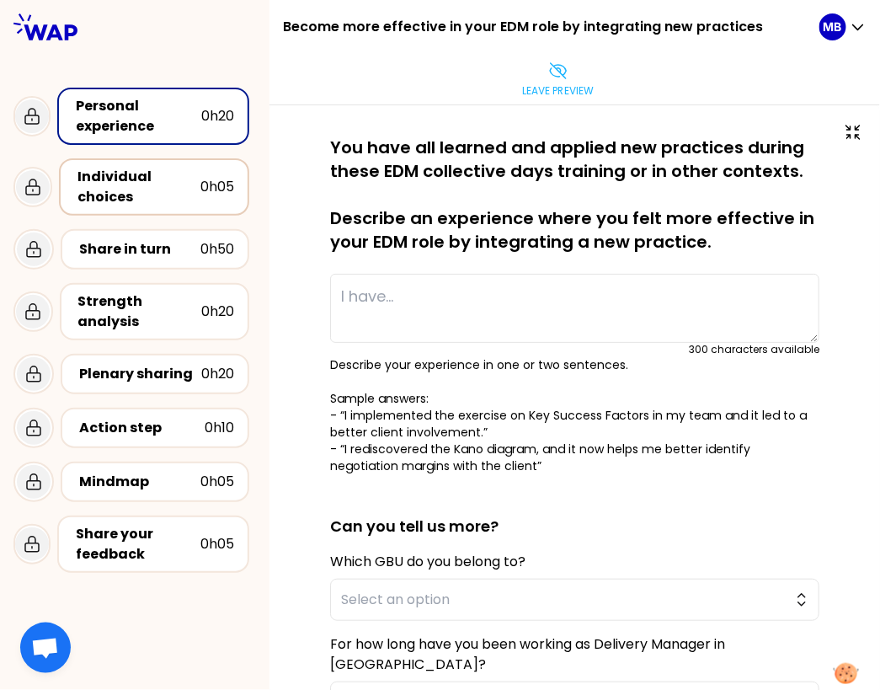
click at [148, 199] on div "Individual choices" at bounding box center [138, 187] width 123 height 40
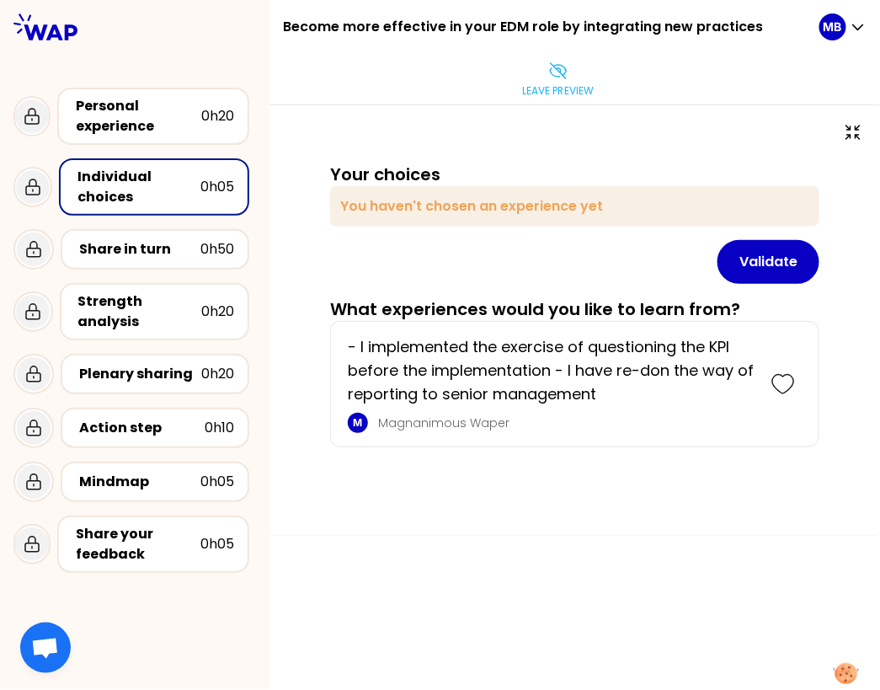
click at [431, 276] on div "Validate" at bounding box center [574, 262] width 489 height 44
click at [142, 255] on div "Share in turn" at bounding box center [139, 249] width 121 height 20
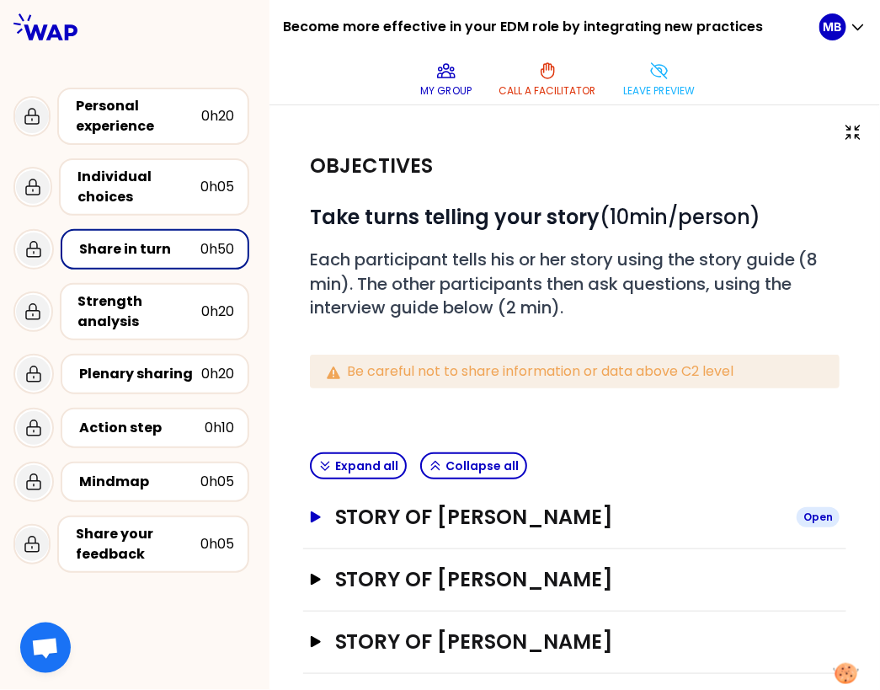
click at [326, 512] on button "Story of Marine Bourgeaud Open" at bounding box center [575, 517] width 530 height 27
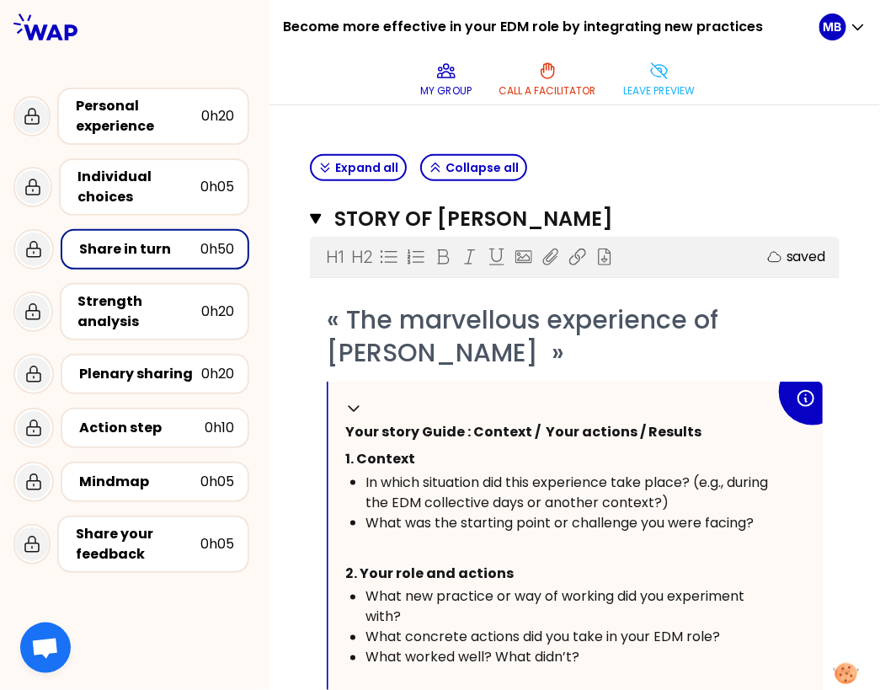
scroll to position [289, 0]
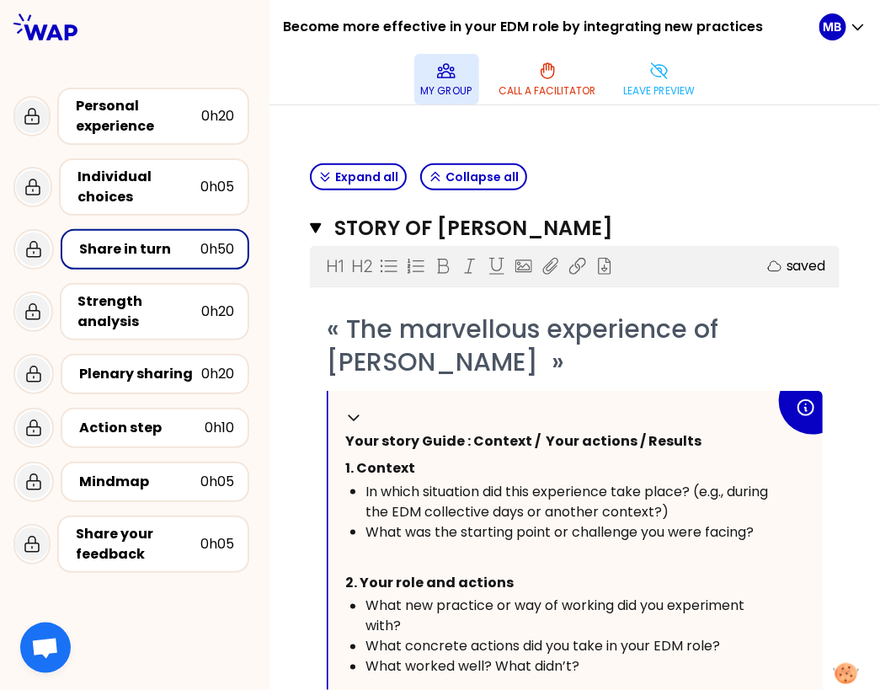
click at [448, 78] on icon at bounding box center [446, 71] width 20 height 20
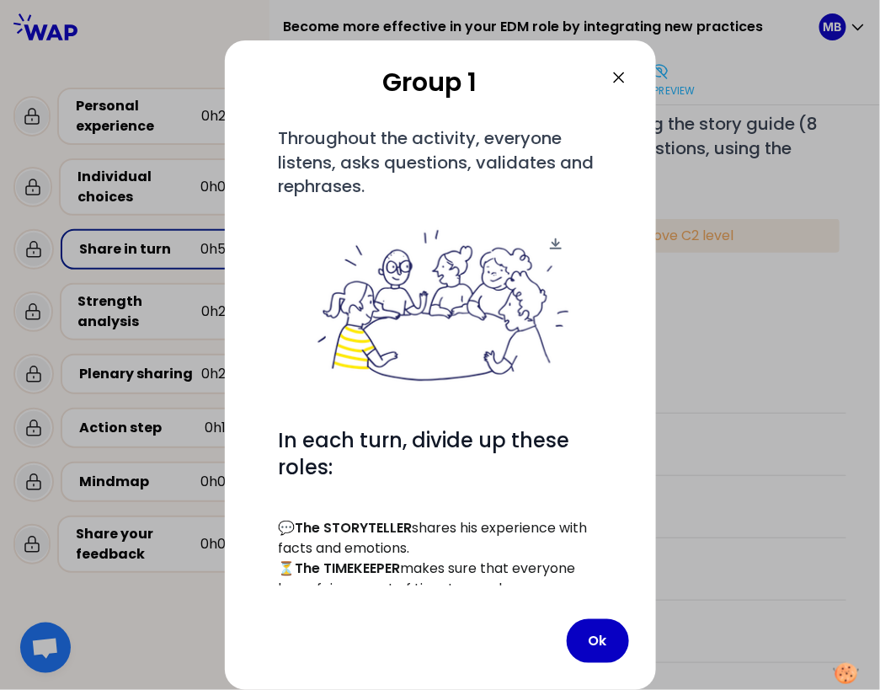
scroll to position [135, 0]
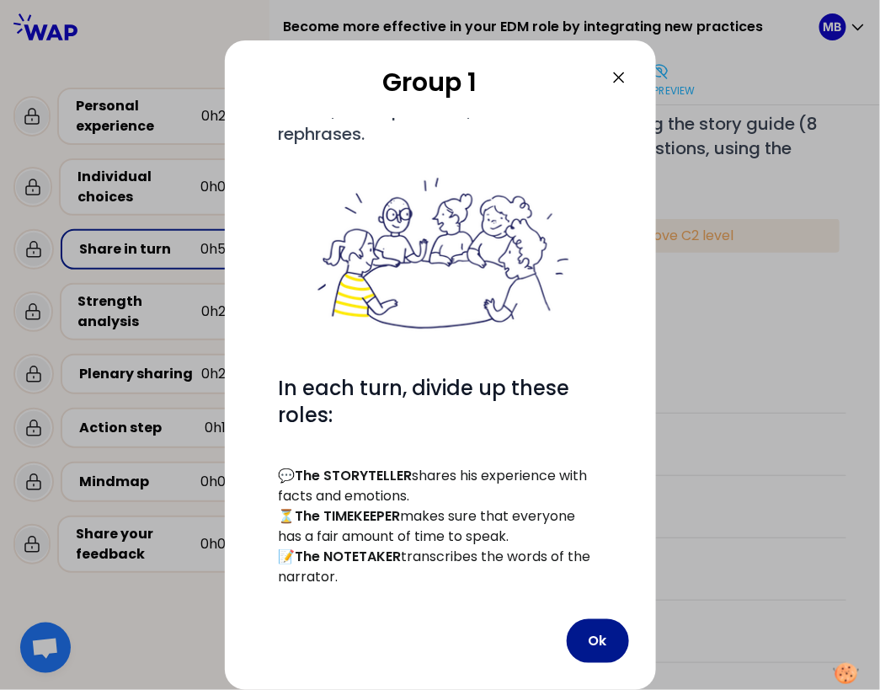
click at [610, 654] on button "Ok" at bounding box center [598, 641] width 62 height 44
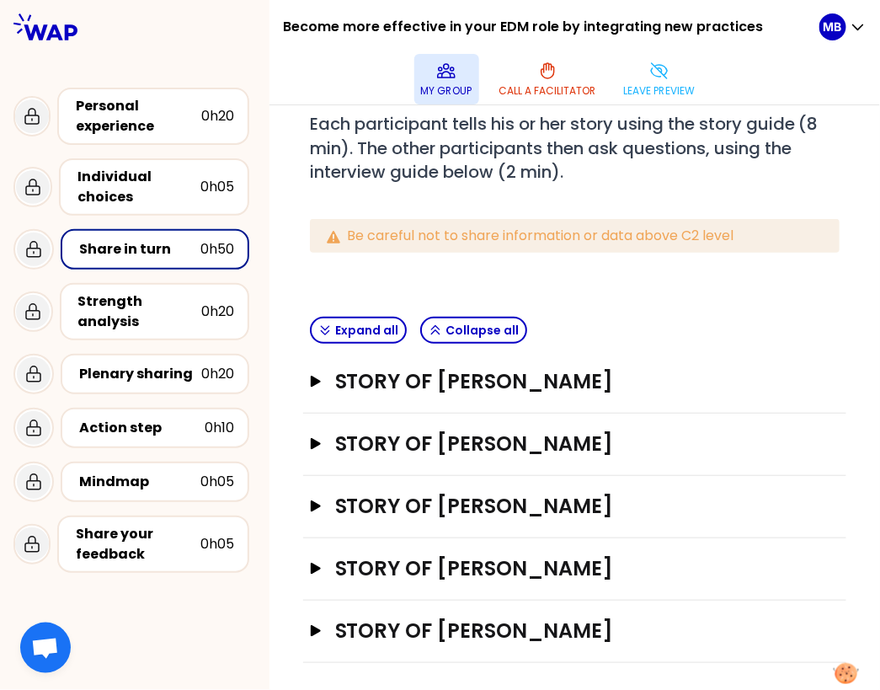
click at [437, 88] on p "My group" at bounding box center [446, 90] width 51 height 13
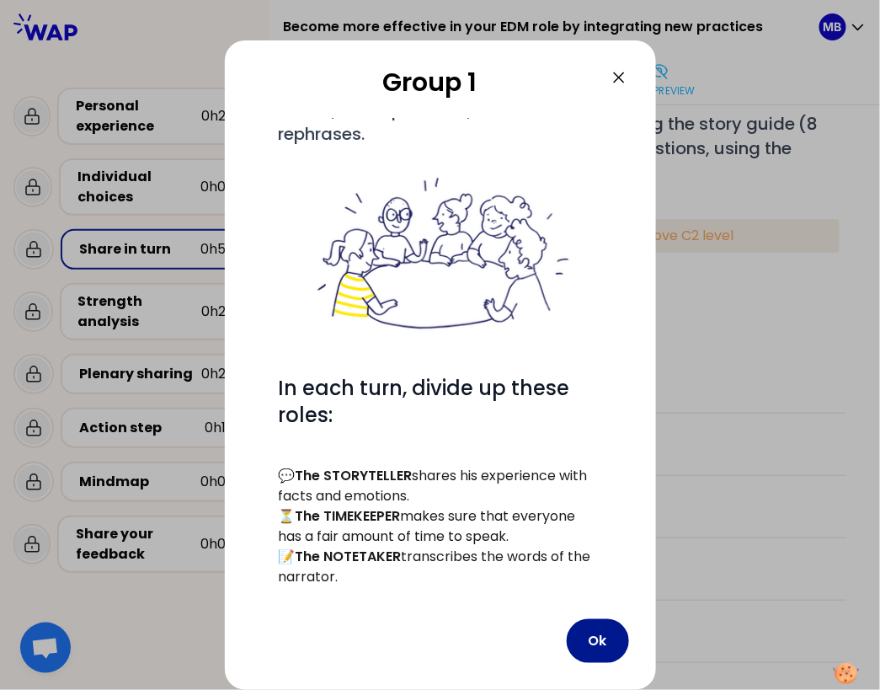
click at [588, 637] on button "Ok" at bounding box center [598, 641] width 62 height 44
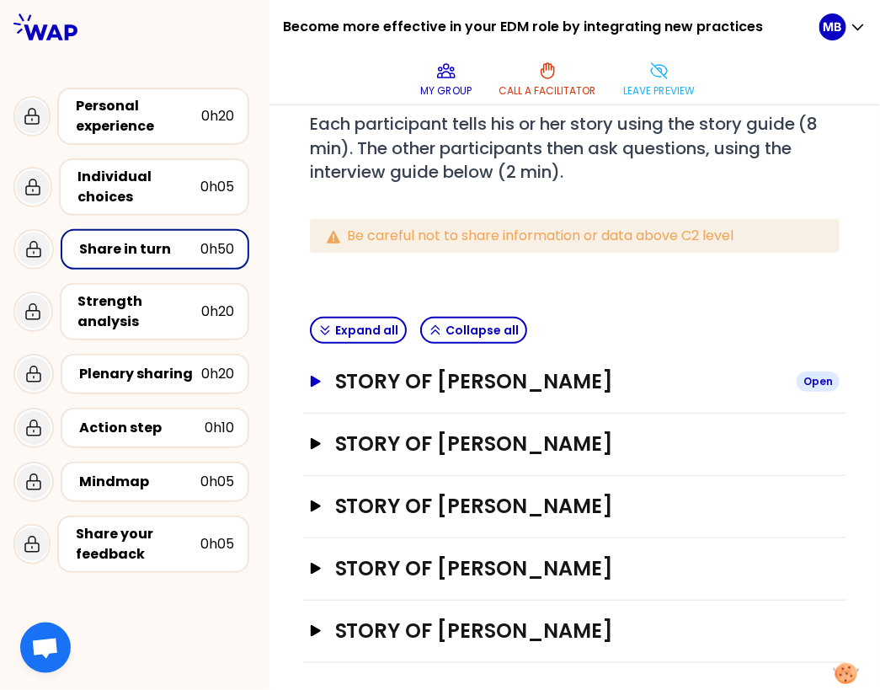
click at [390, 390] on h3 "Story of Marine Bourgeaud" at bounding box center [559, 381] width 448 height 27
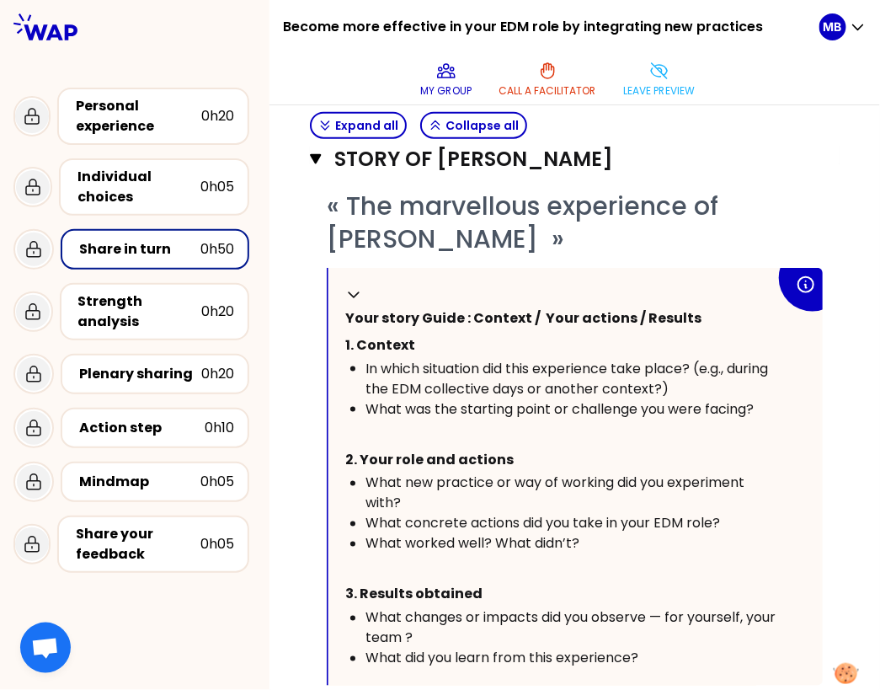
scroll to position [705, 0]
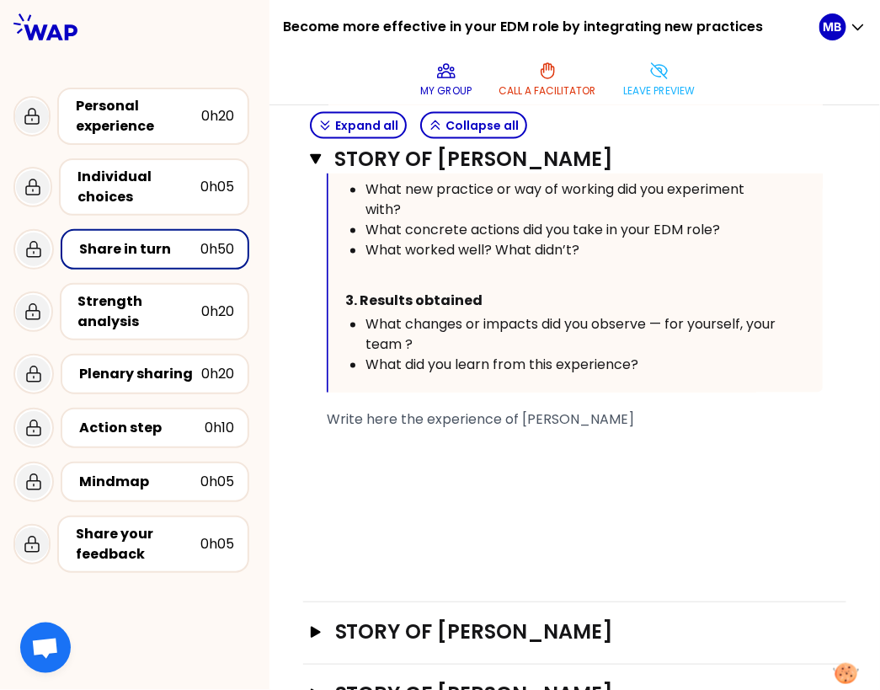
click at [357, 435] on div "﻿" at bounding box center [575, 439] width 496 height 20
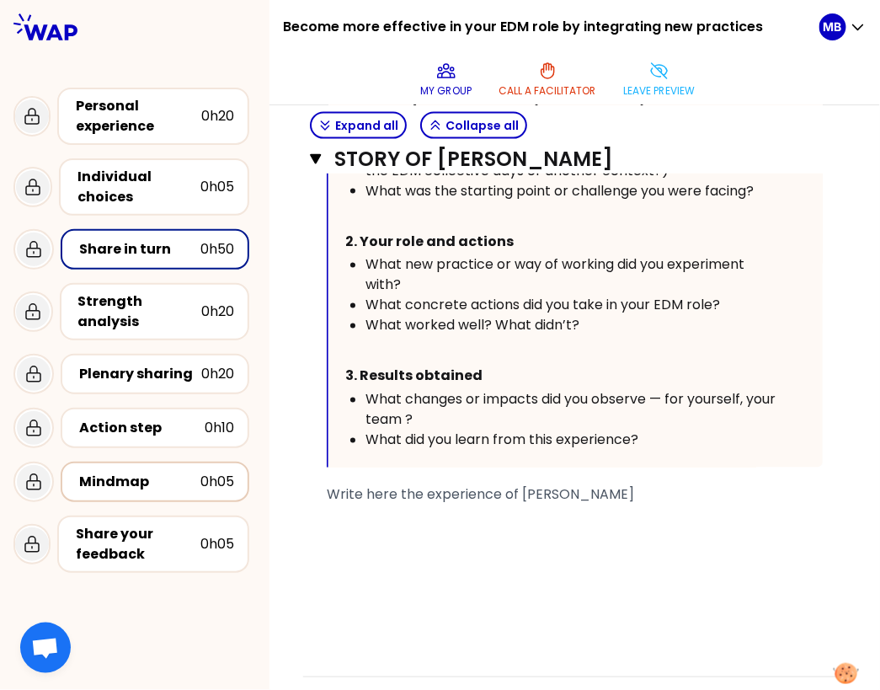
scroll to position [631, 0]
click at [102, 312] on div "Strength analysis" at bounding box center [139, 311] width 123 height 40
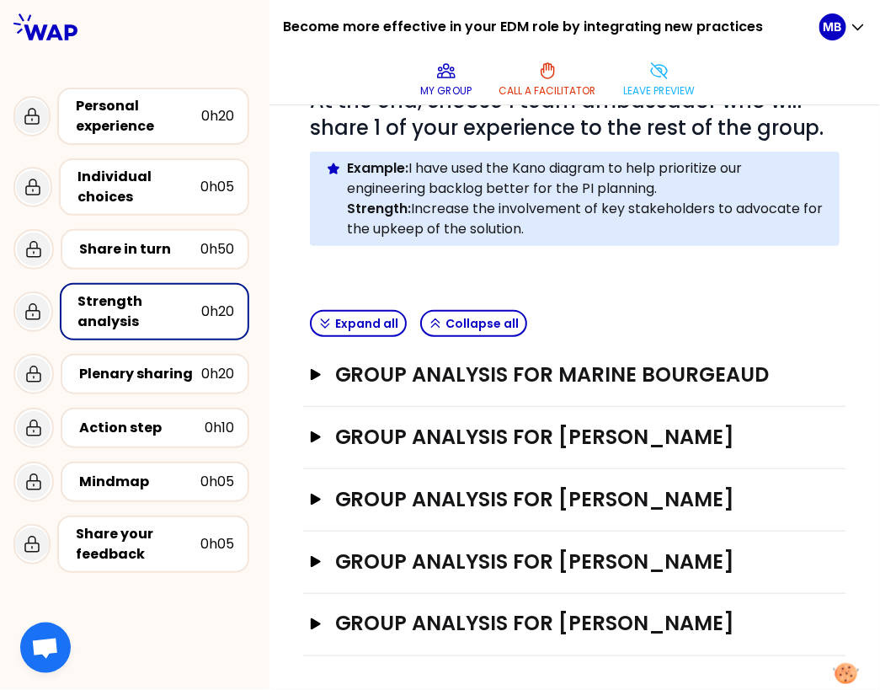
scroll to position [275, 0]
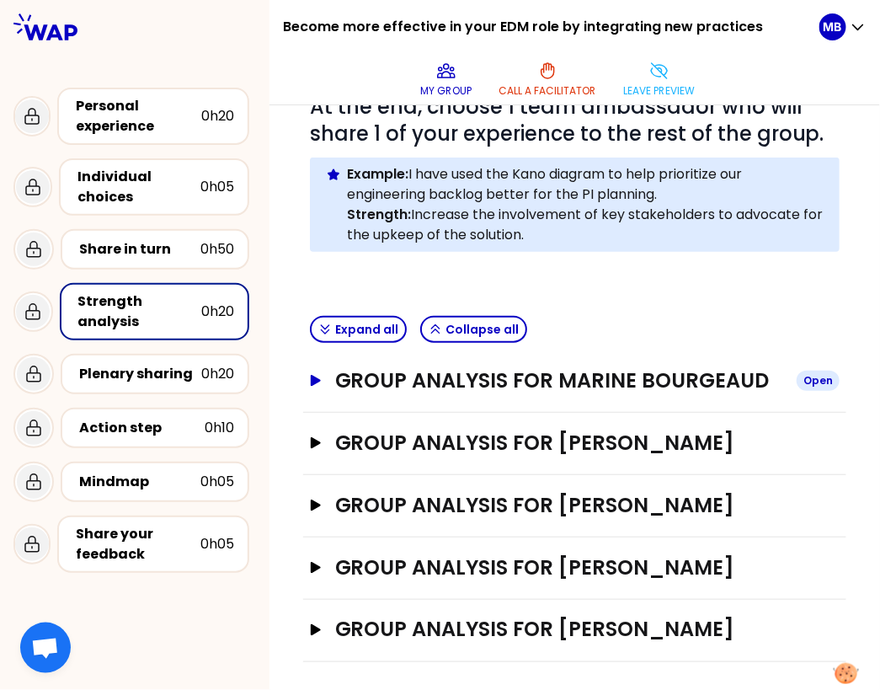
click at [354, 376] on h3 "Group analysis for Marine Bourgeaud" at bounding box center [559, 380] width 448 height 27
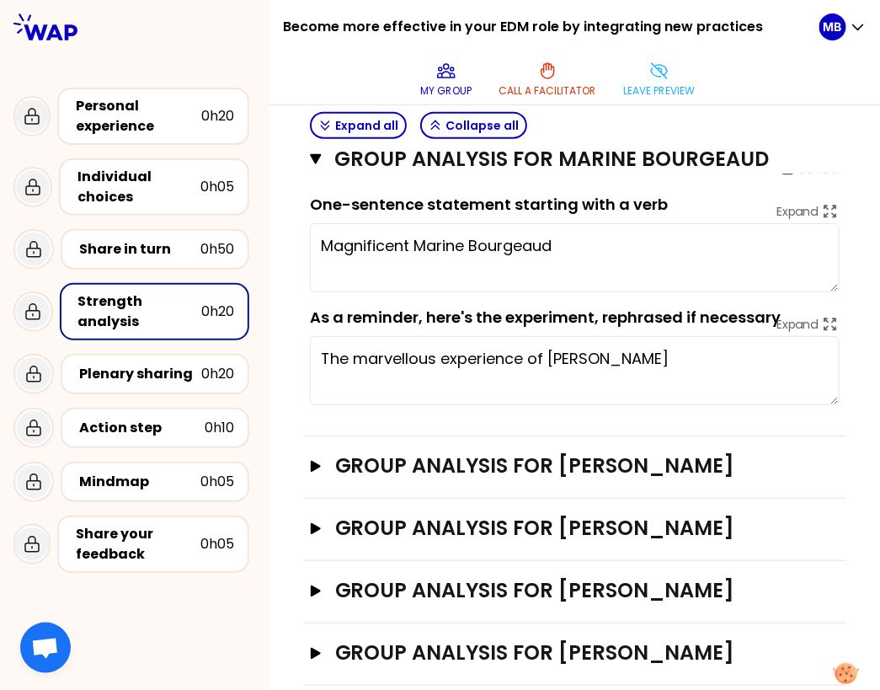
scroll to position [546, 0]
